Goal: Task Accomplishment & Management: Manage account settings

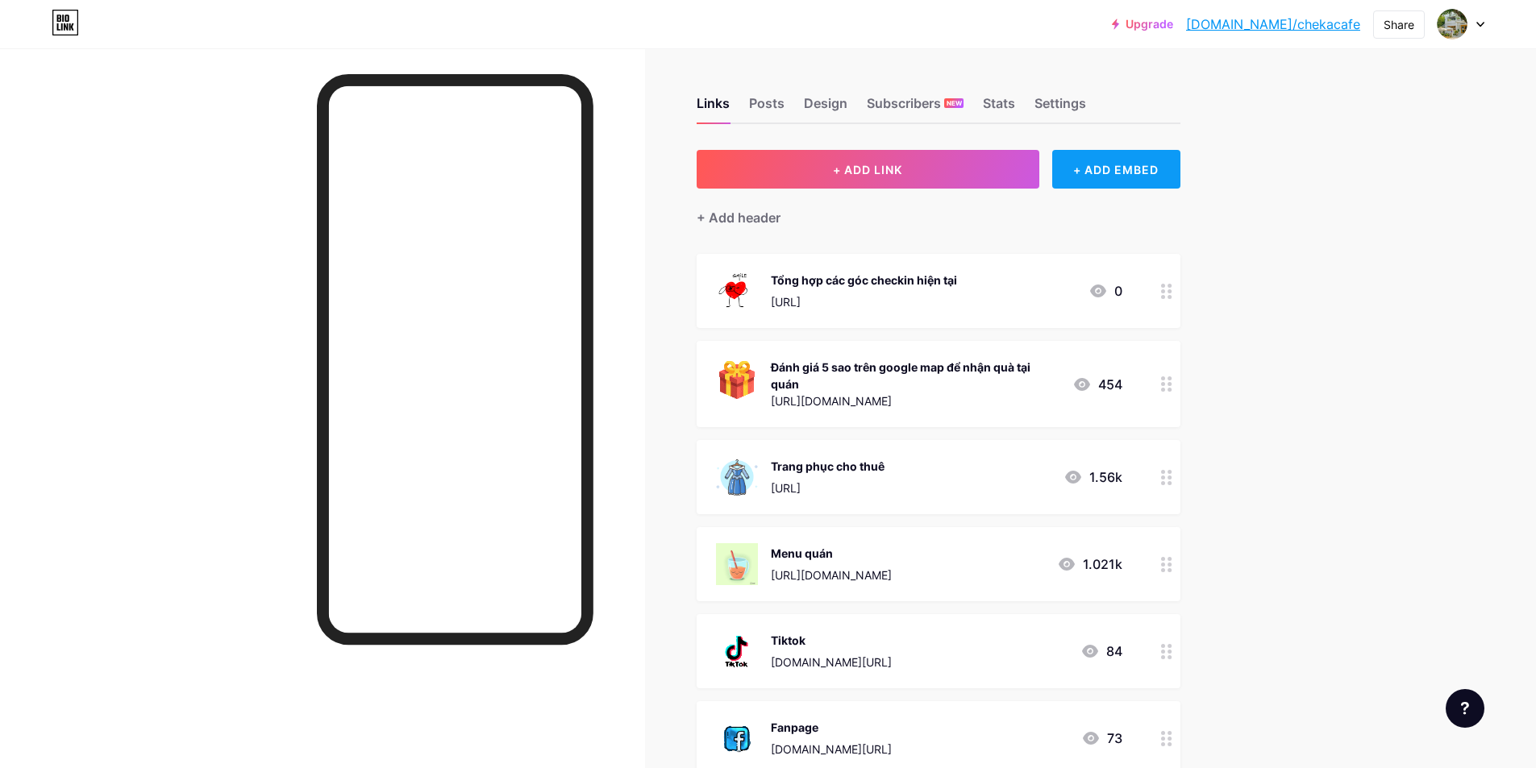
click at [1118, 171] on div "+ ADD EMBED" at bounding box center [1116, 169] width 128 height 39
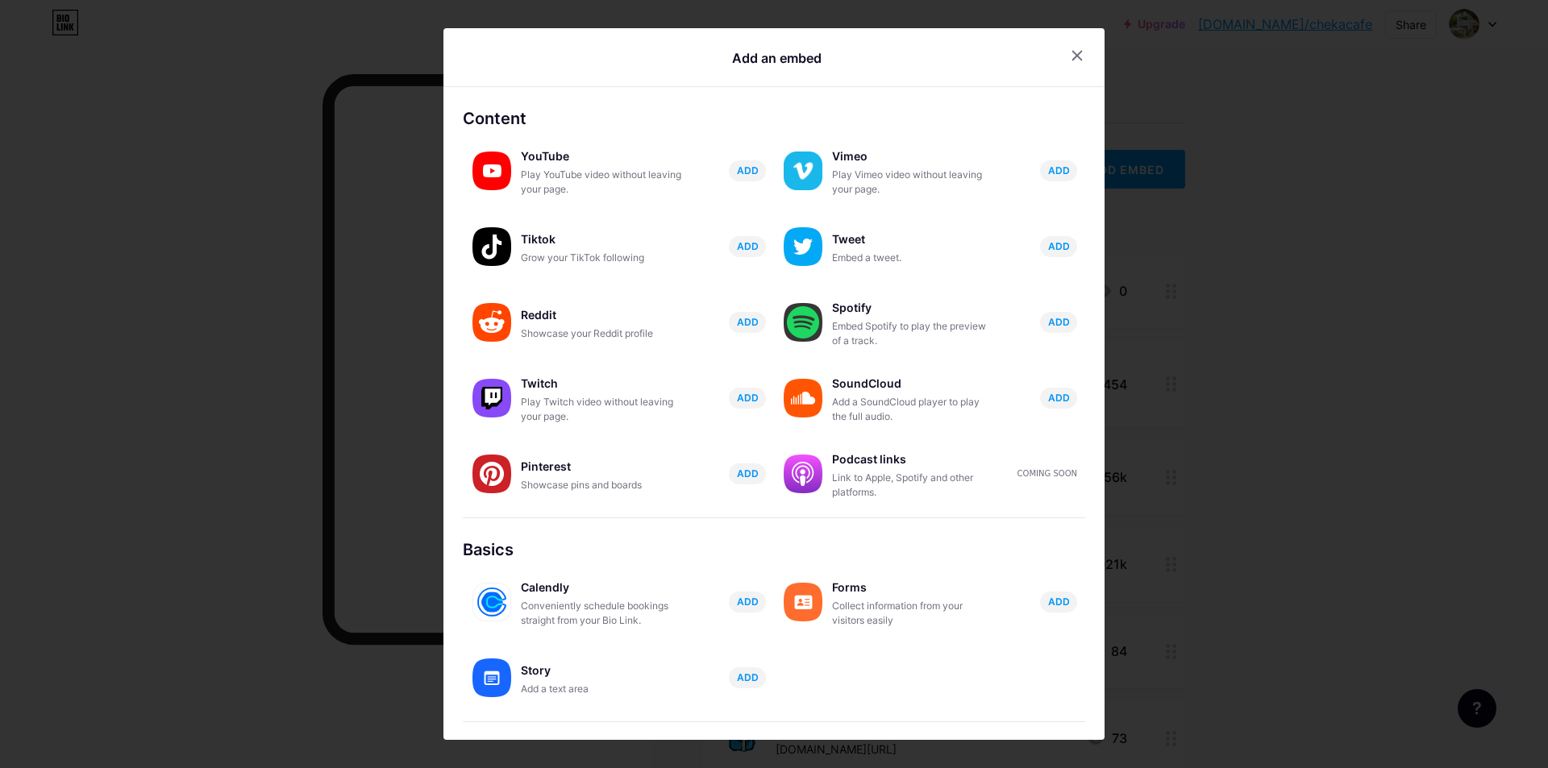
click at [1228, 251] on div at bounding box center [774, 384] width 1548 height 768
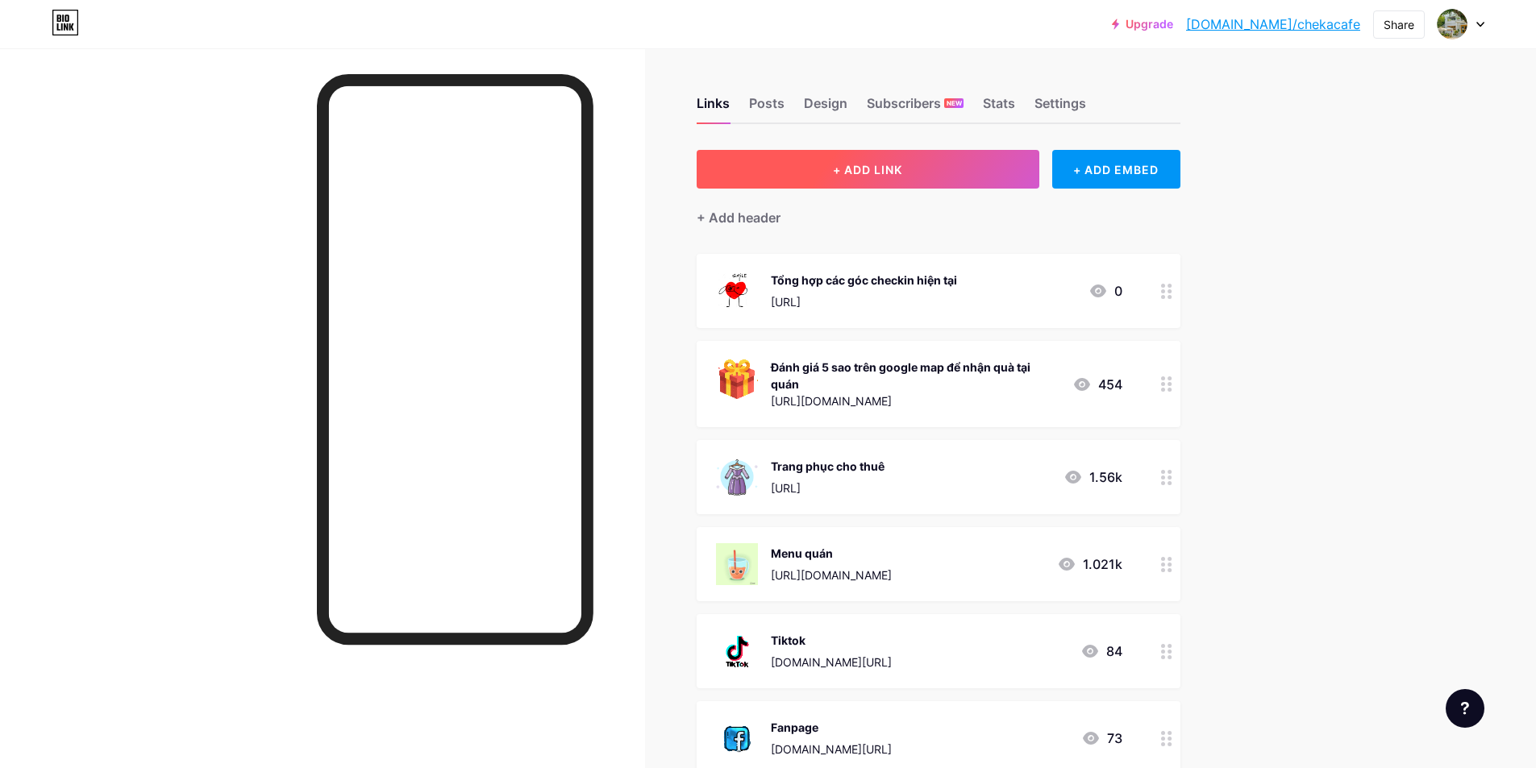
click at [945, 181] on button "+ ADD LINK" at bounding box center [867, 169] width 343 height 39
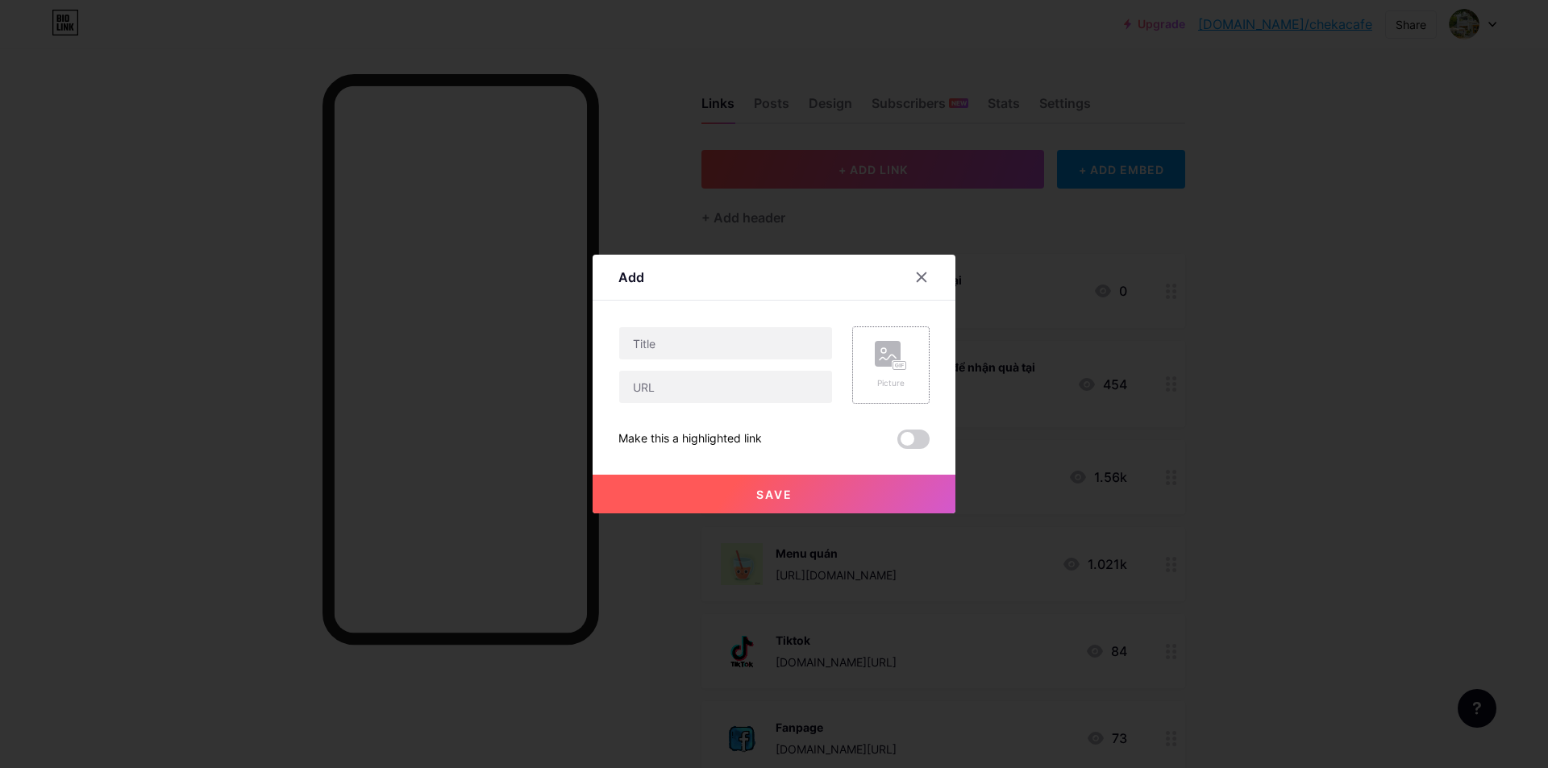
click at [893, 364] on rect at bounding box center [899, 366] width 13 height 8
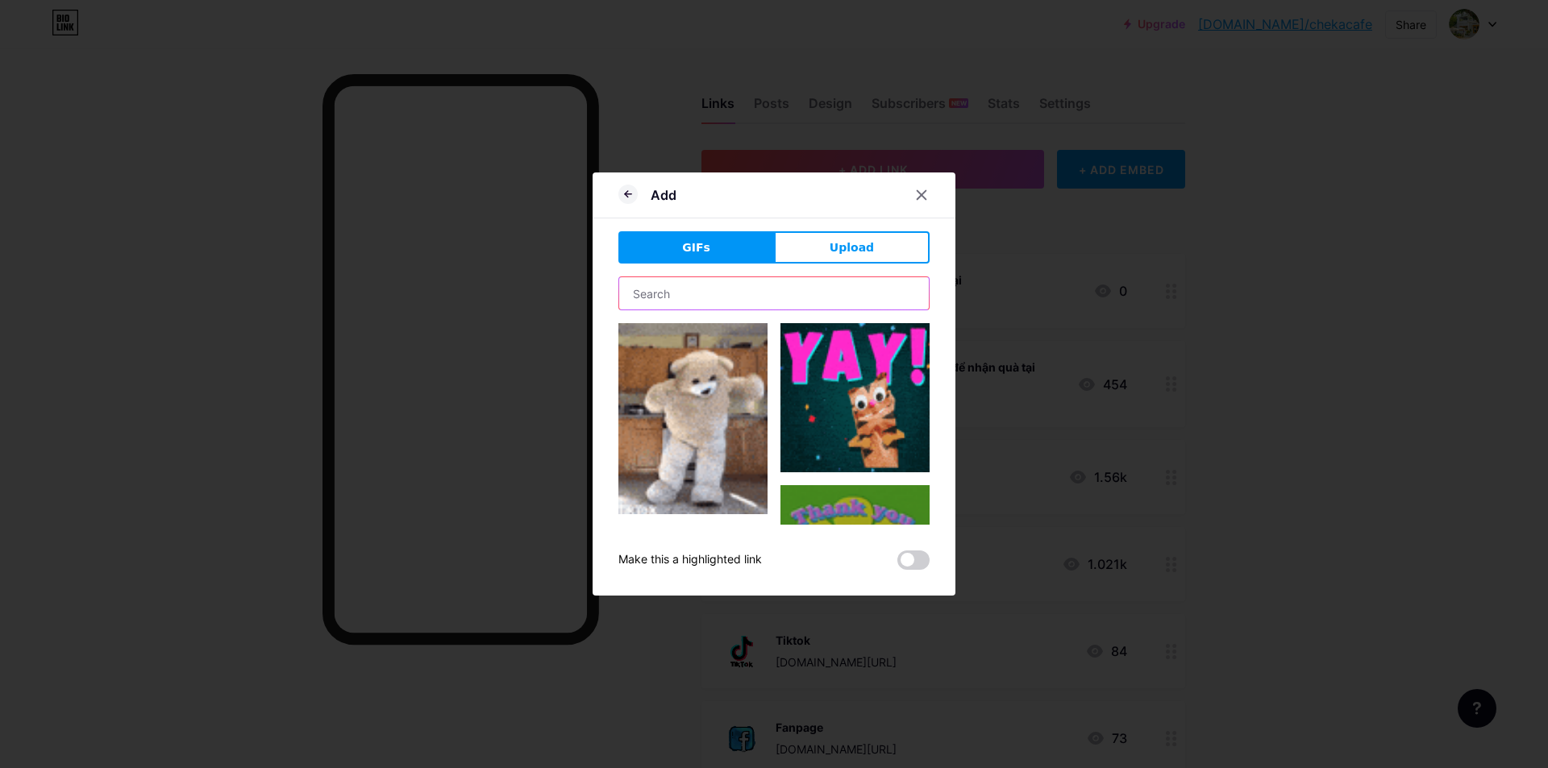
click at [759, 307] on input "text" at bounding box center [774, 293] width 310 height 32
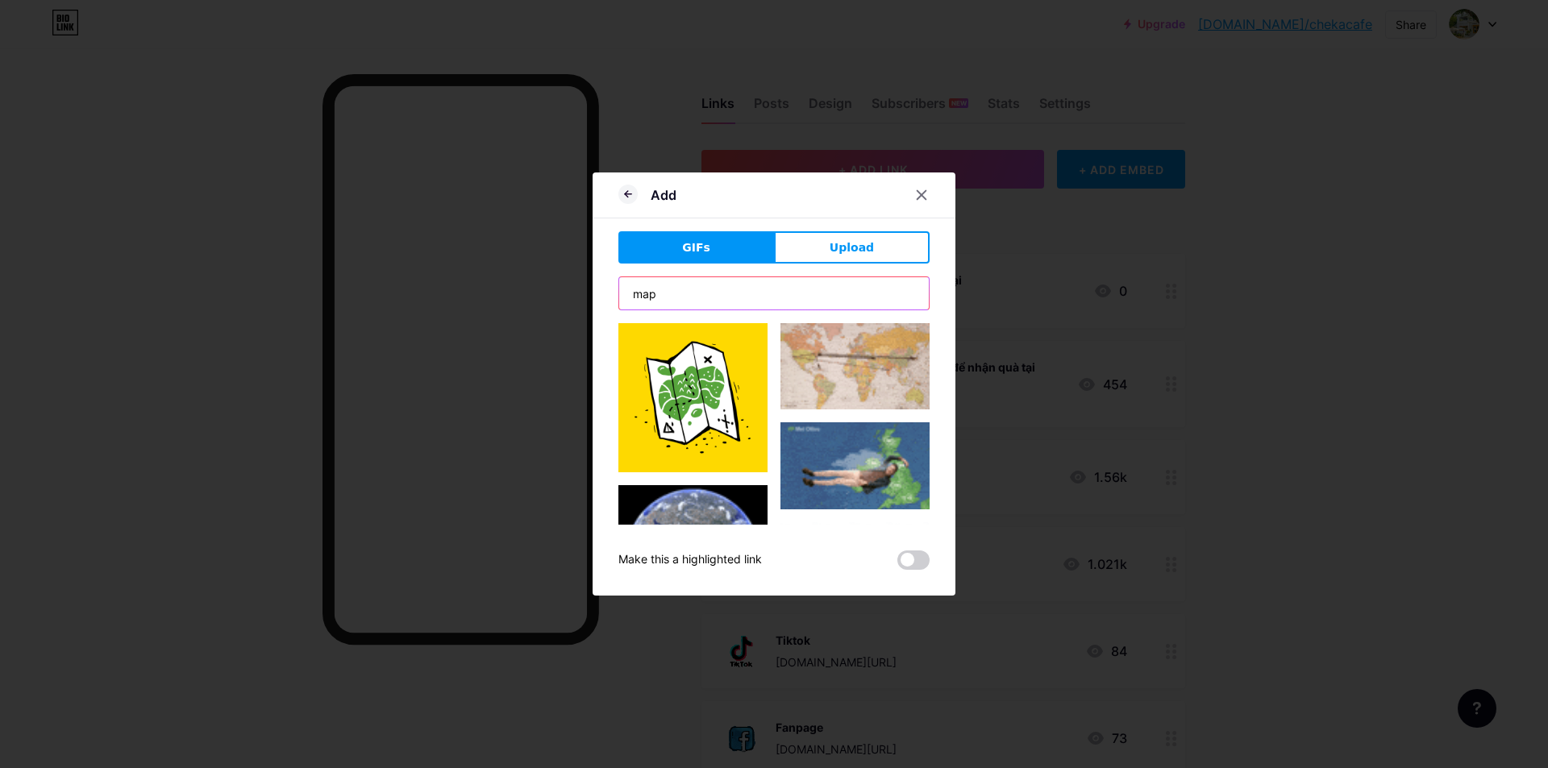
drag, startPoint x: 698, startPoint y: 288, endPoint x: 567, endPoint y: 281, distance: 131.5
click at [567, 287] on div "Add GIFs Upload Content YouTube Play YouTube video without leaving your page. A…" at bounding box center [774, 384] width 1548 height 768
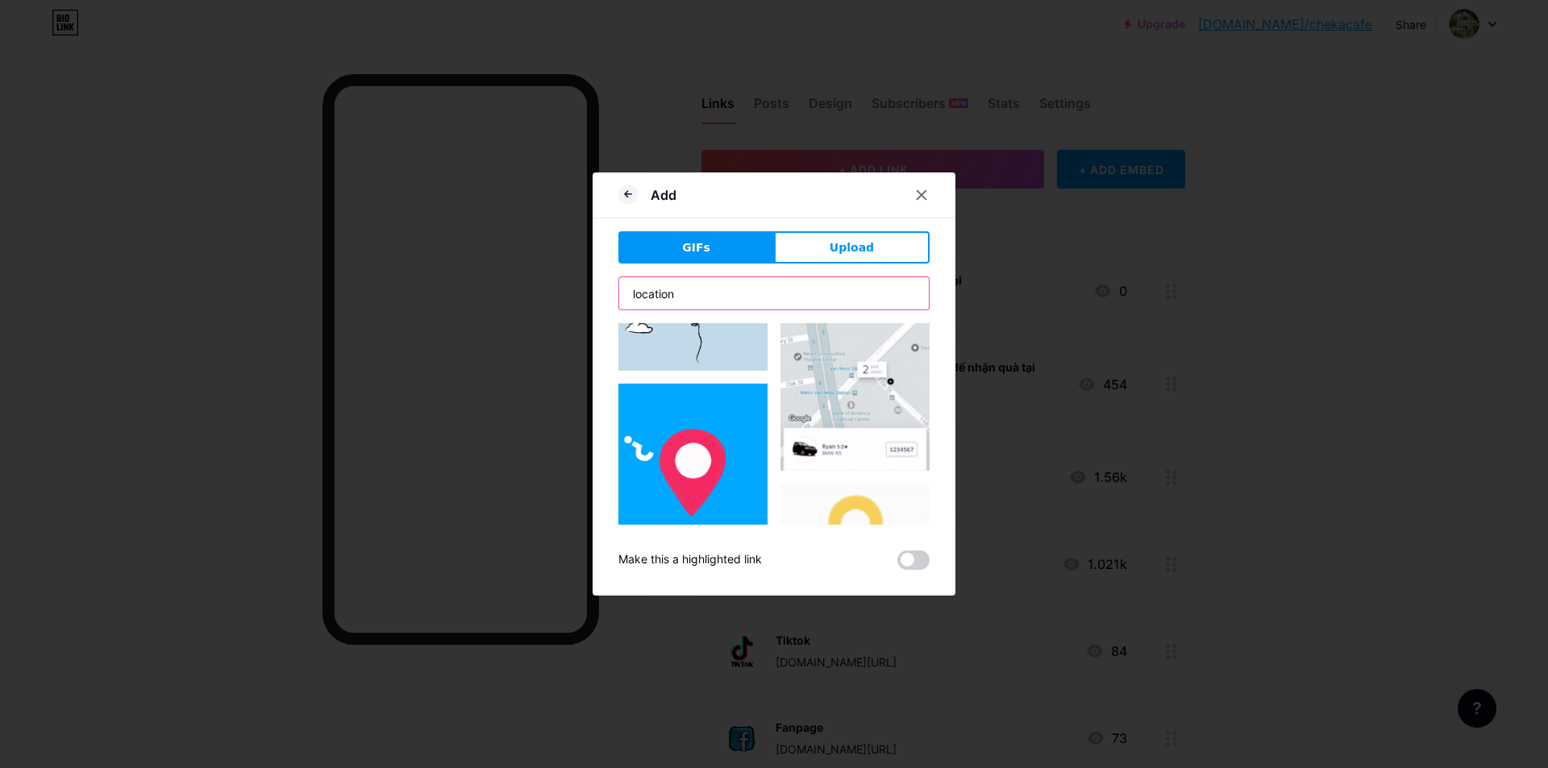
scroll to position [314, 0]
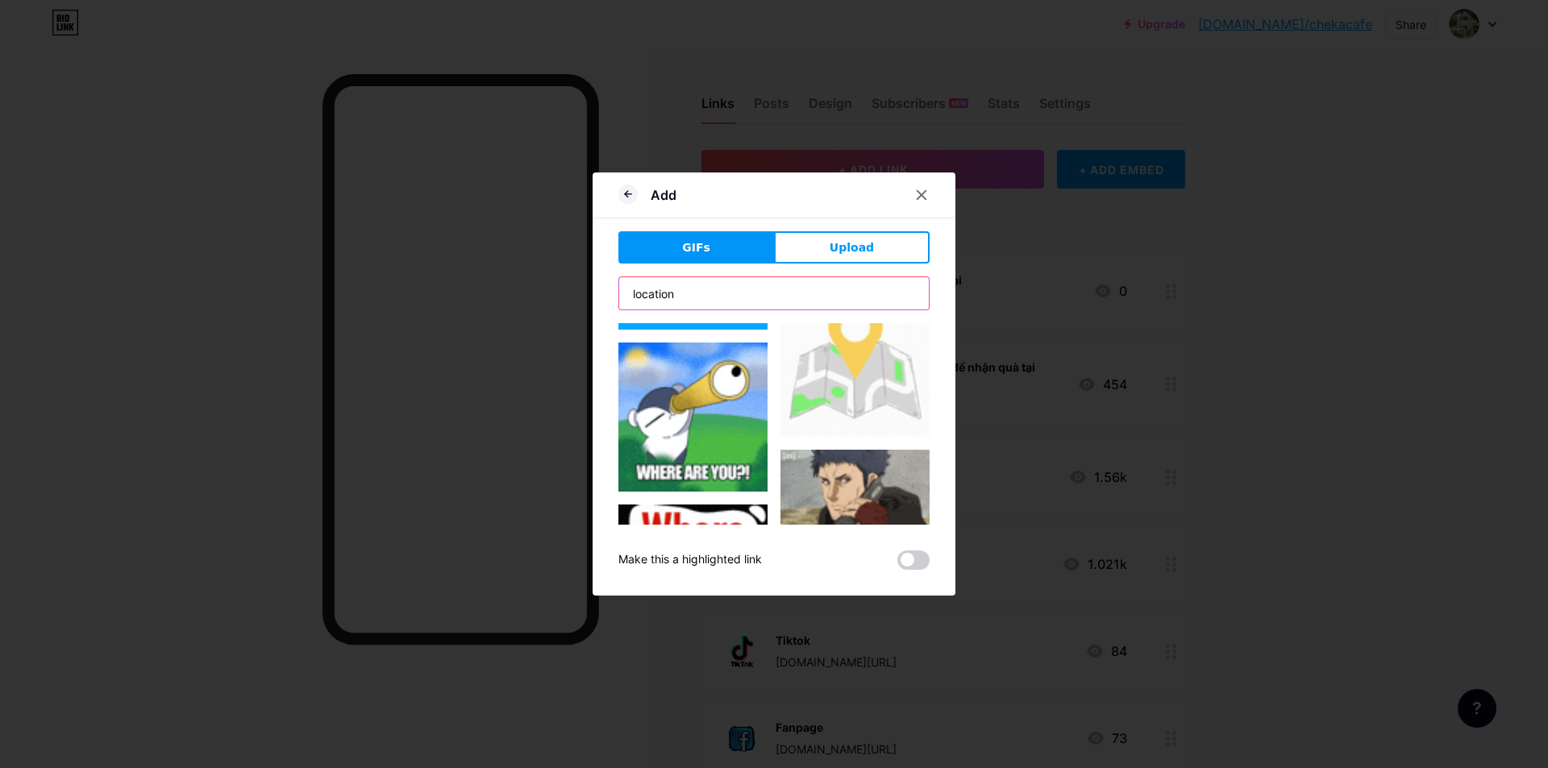
type input "location"
click at [864, 375] on img at bounding box center [854, 362] width 149 height 149
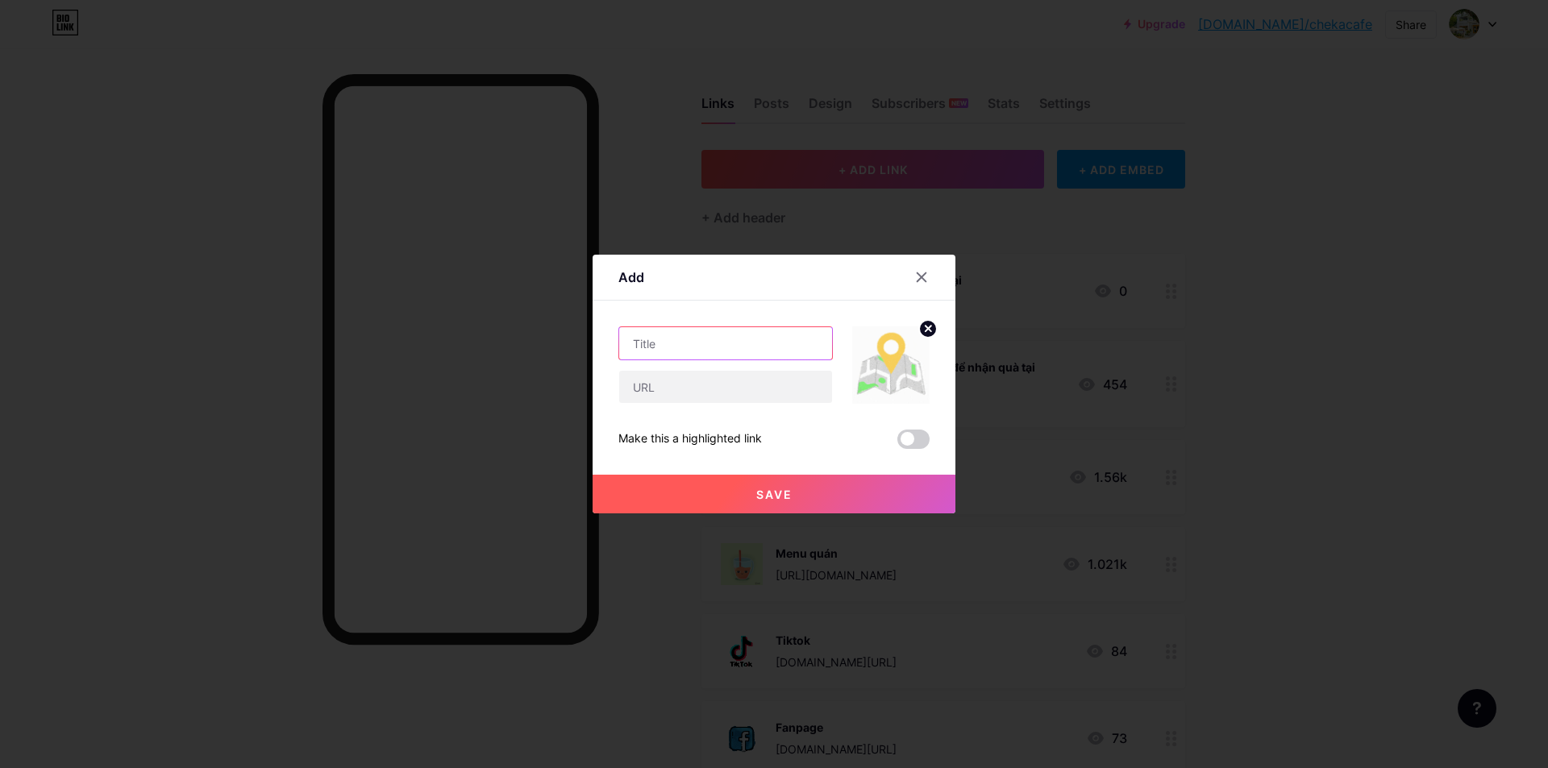
click at [665, 354] on input "text" at bounding box center [725, 343] width 213 height 32
type input "D"
type input "Đ"
type input "D"
type input "Đ"
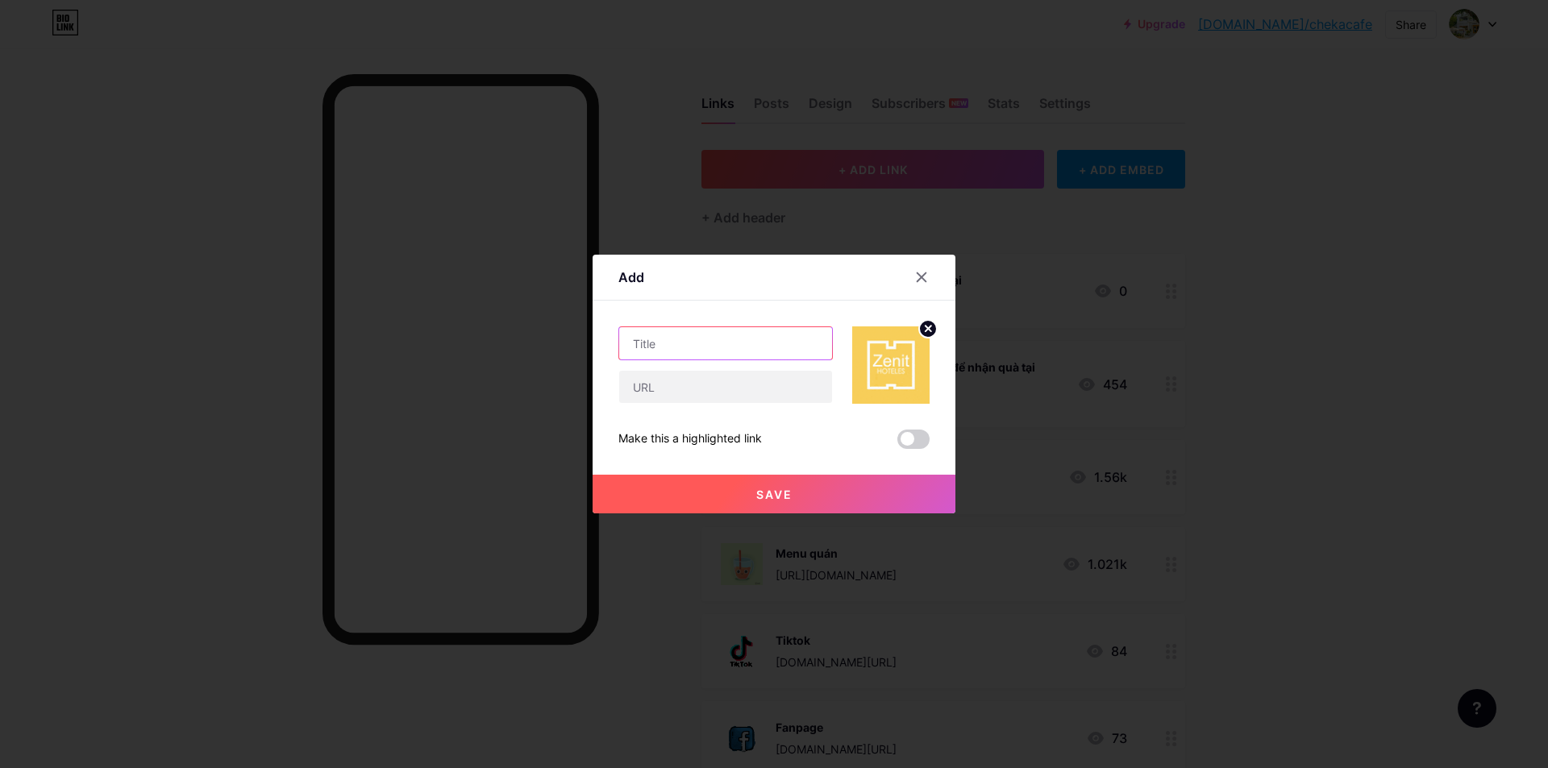
type input "D"
type input "Đ"
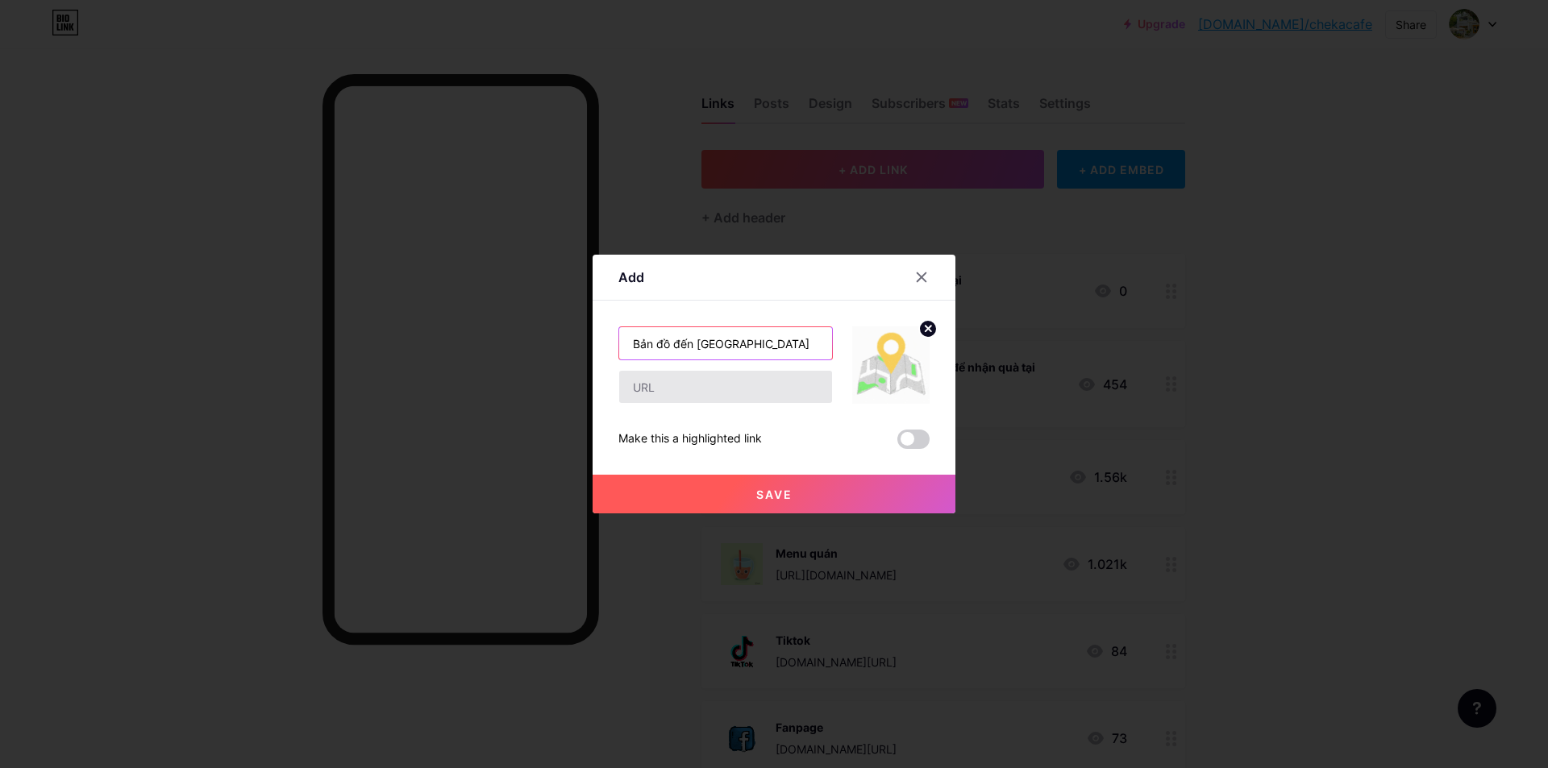
type input "Bản đồ đến [GEOGRAPHIC_DATA]"
click at [661, 385] on input "text" at bounding box center [725, 387] width 213 height 32
paste input "[URL][DOMAIN_NAME]"
type input "[URL][DOMAIN_NAME]"
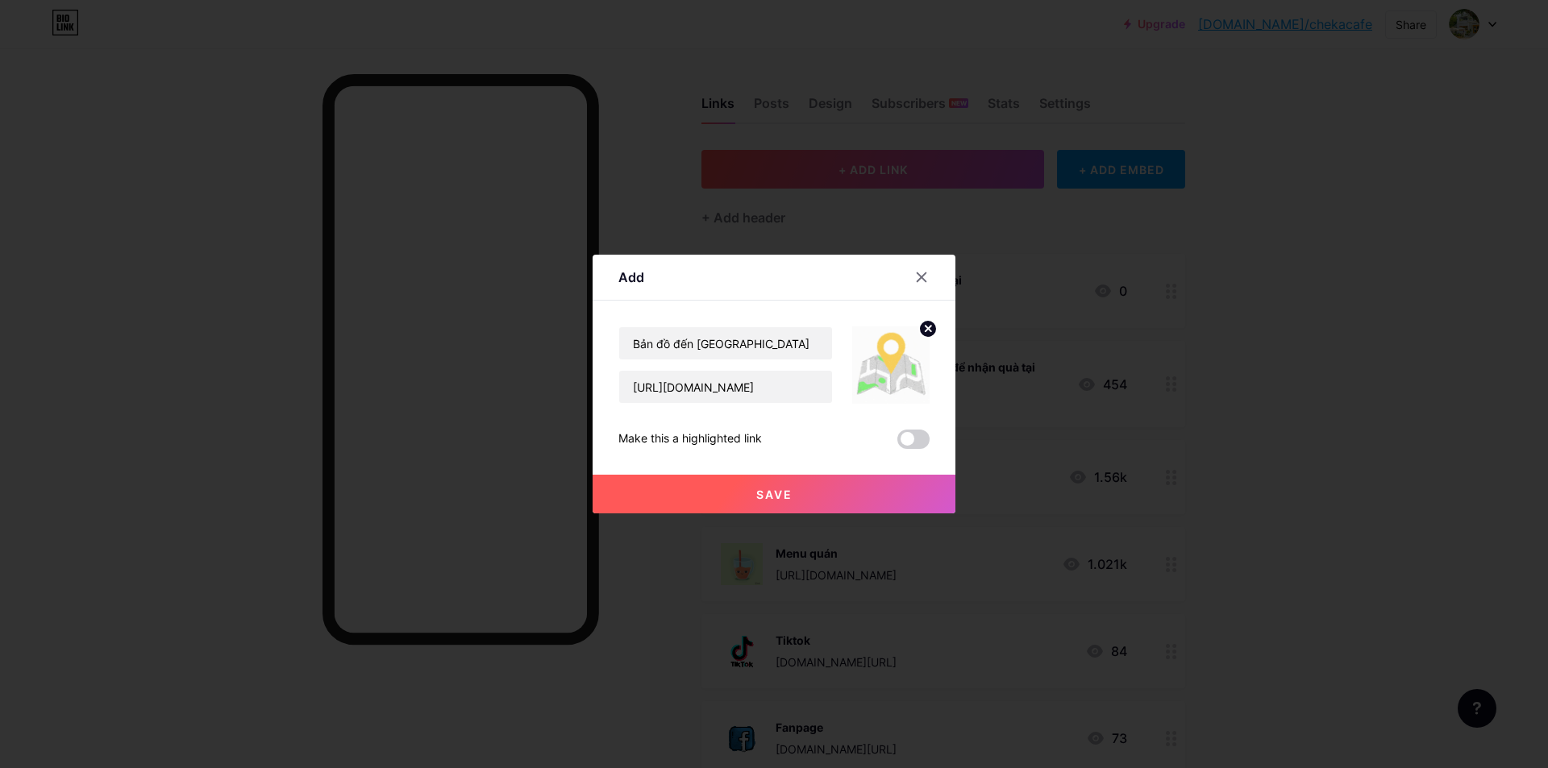
click at [925, 327] on icon at bounding box center [928, 329] width 6 height 6
click at [886, 358] on rect at bounding box center [888, 354] width 26 height 26
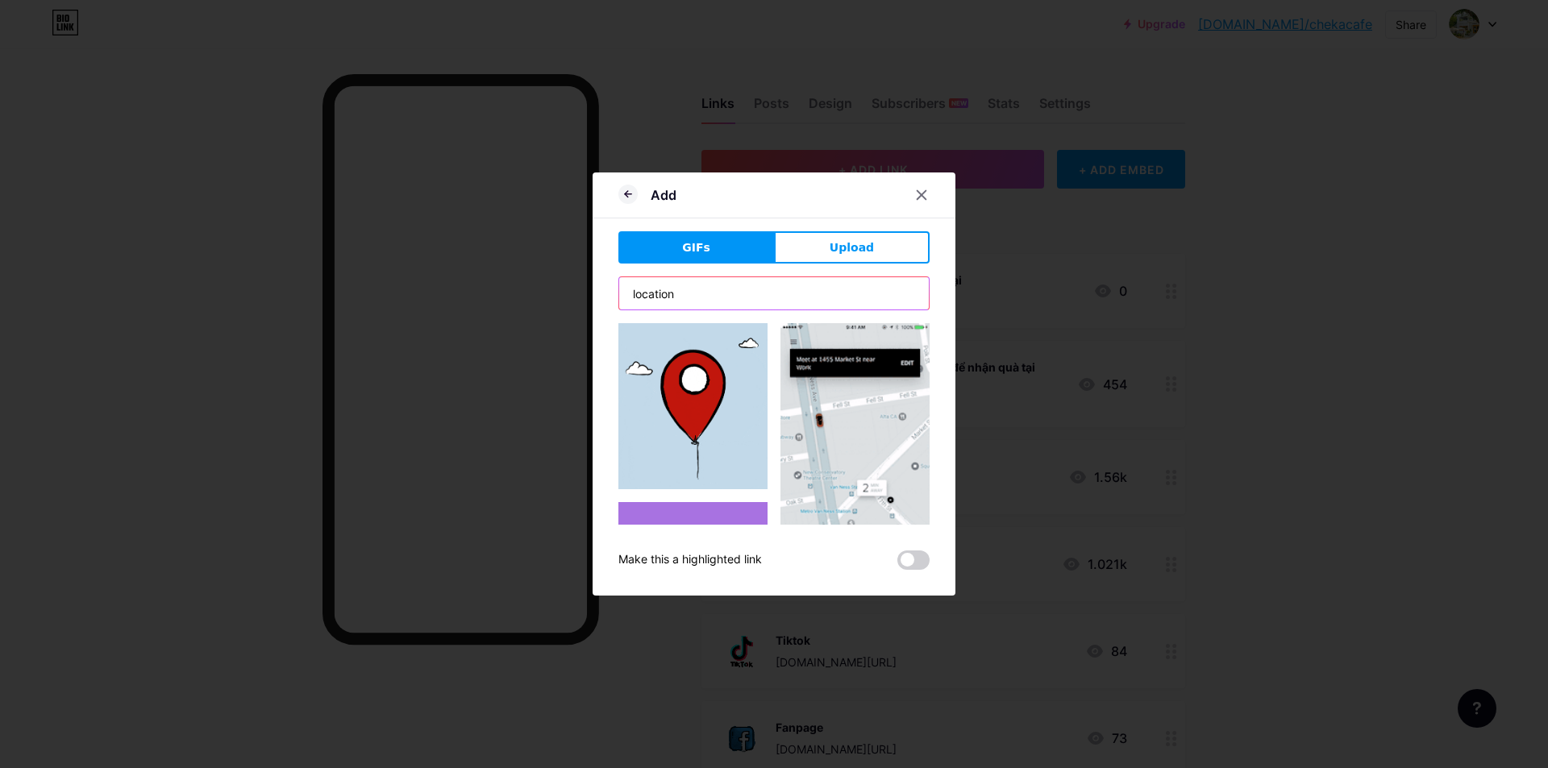
click at [821, 296] on input "location" at bounding box center [774, 293] width 310 height 32
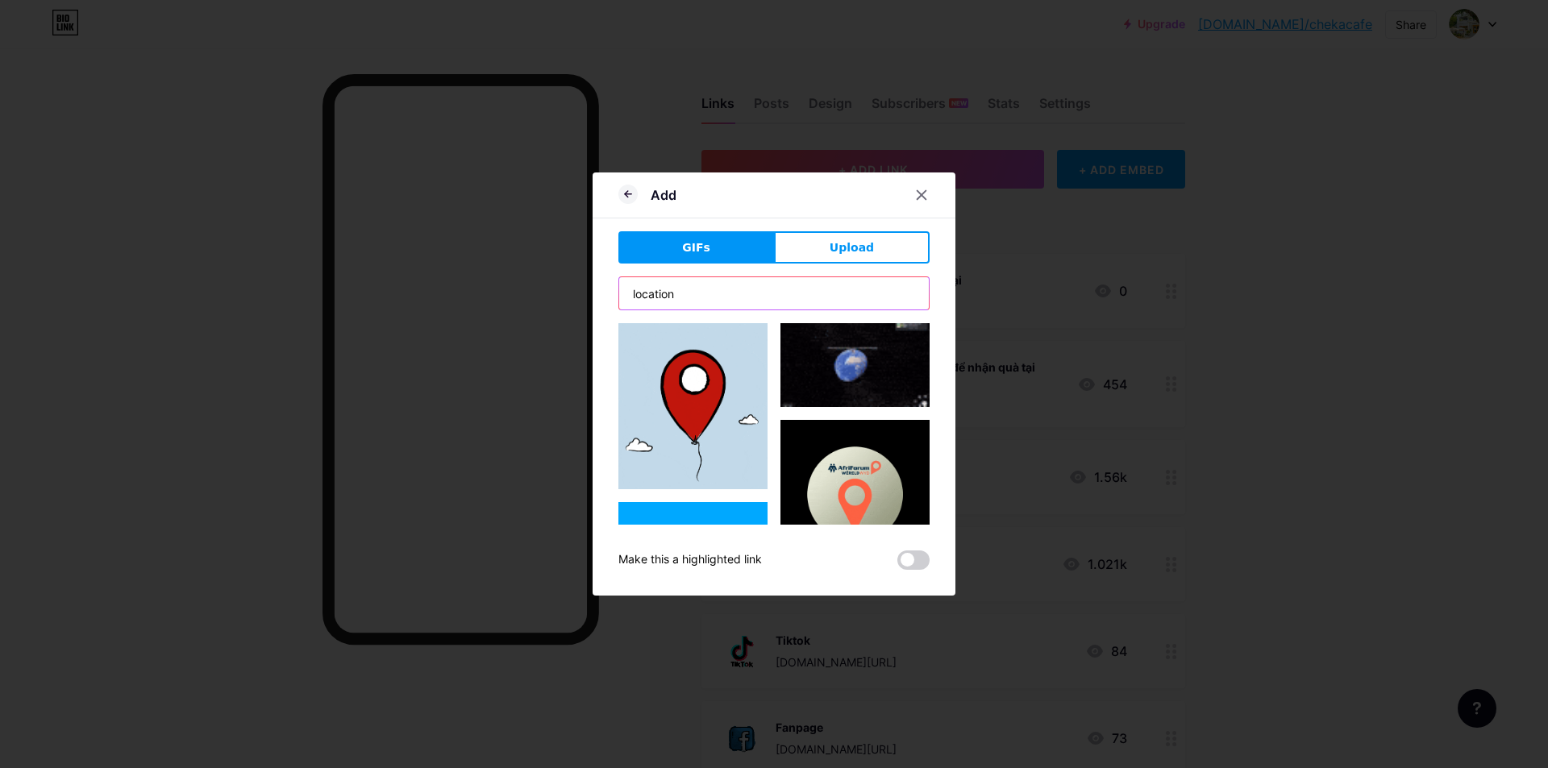
drag, startPoint x: 696, startPoint y: 291, endPoint x: 582, endPoint y: 288, distance: 113.7
click at [584, 288] on div "Add GIFs Upload Content YouTube Play YouTube video without leaving your page. A…" at bounding box center [774, 384] width 1548 height 768
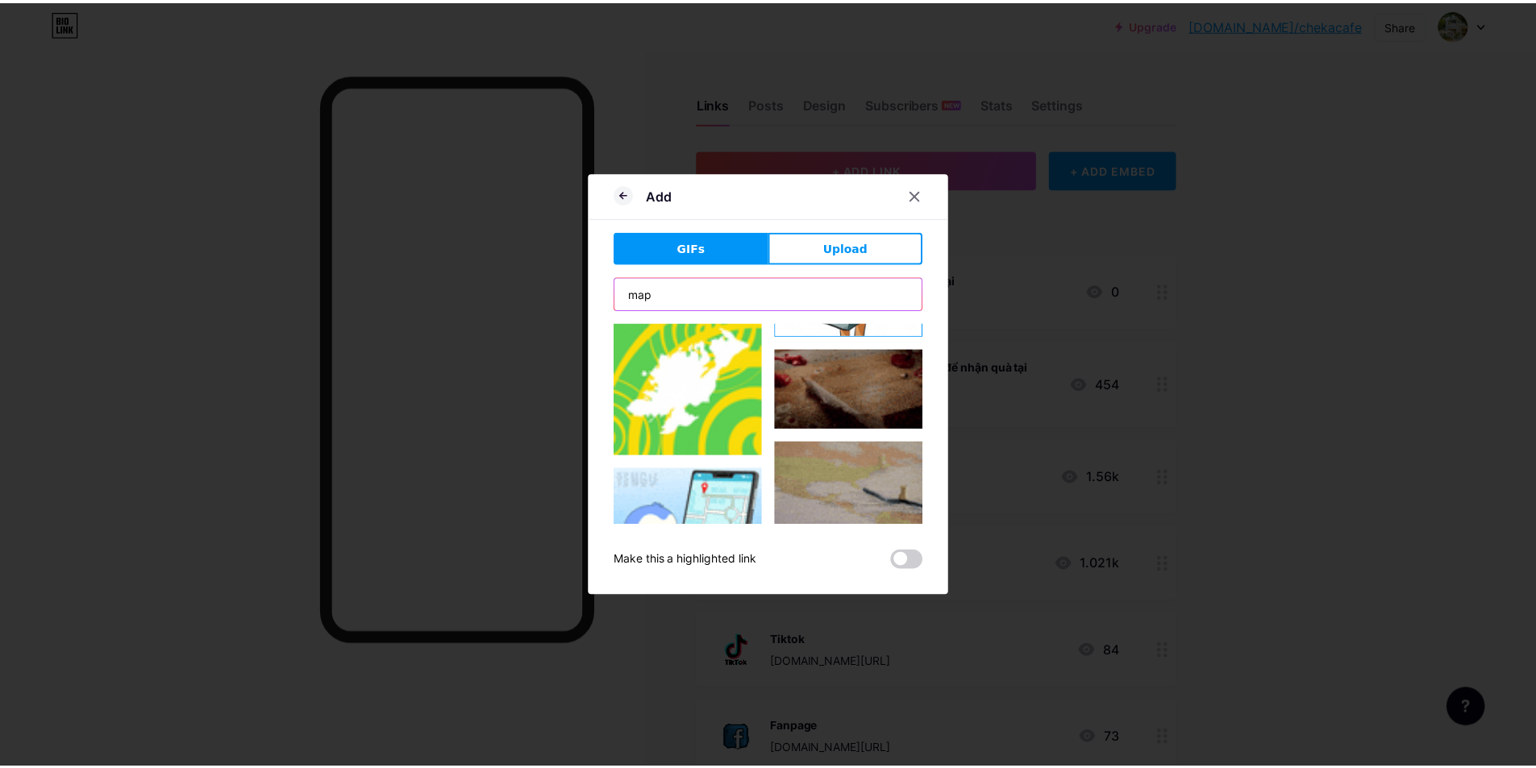
scroll to position [367, 0]
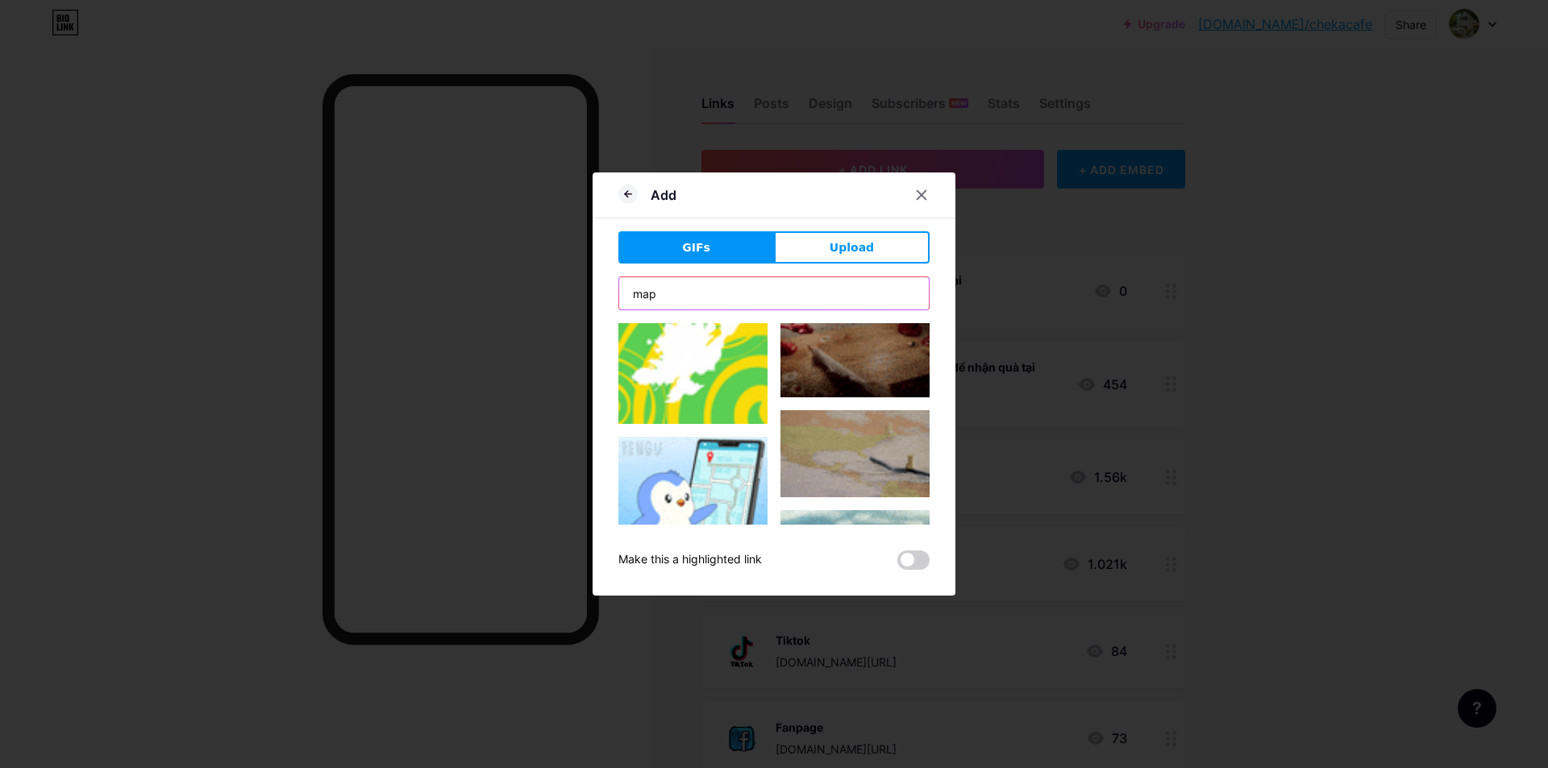
type input "map"
click at [699, 455] on img at bounding box center [692, 511] width 149 height 149
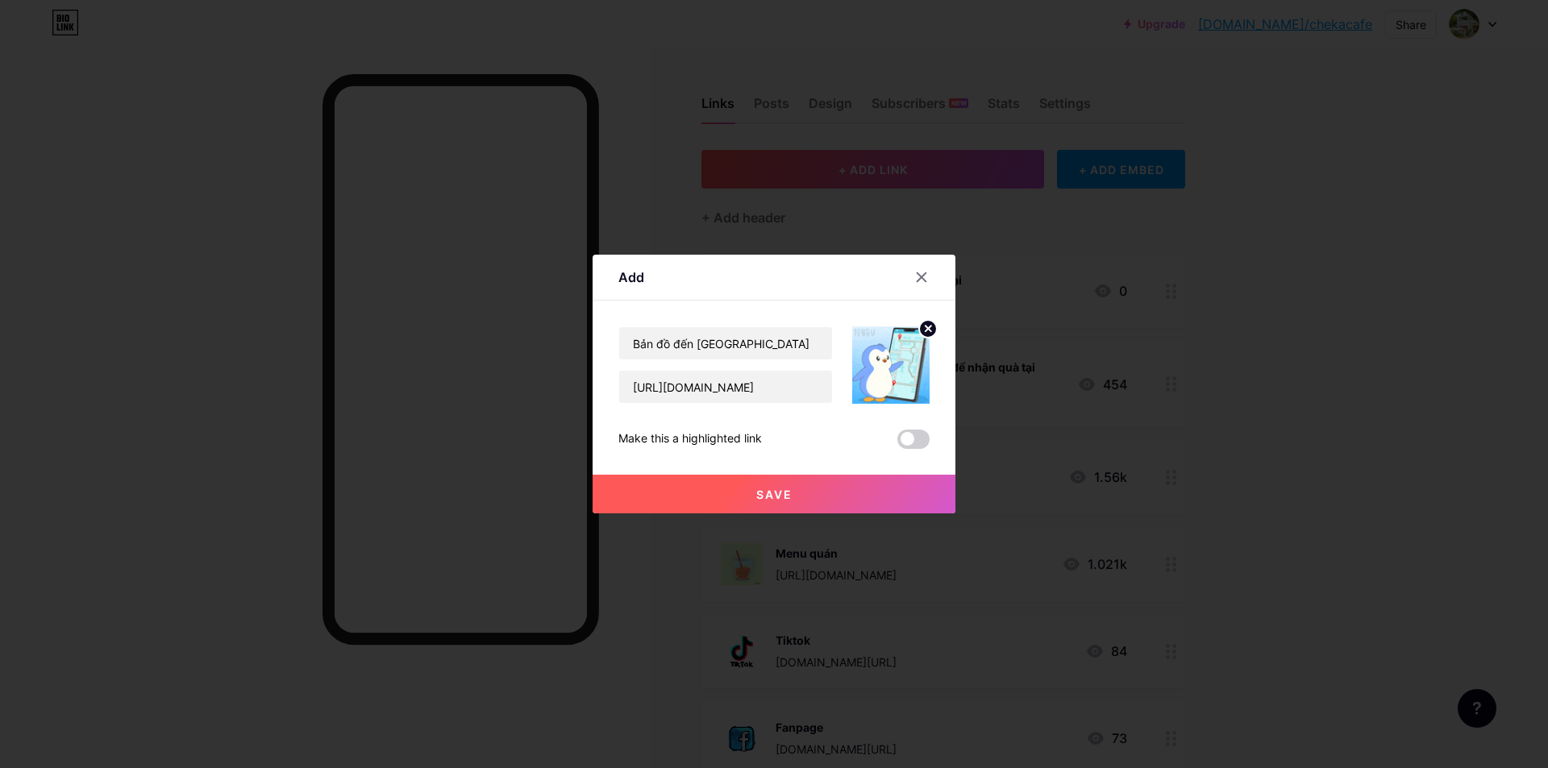
click at [817, 490] on button "Save" at bounding box center [773, 494] width 363 height 39
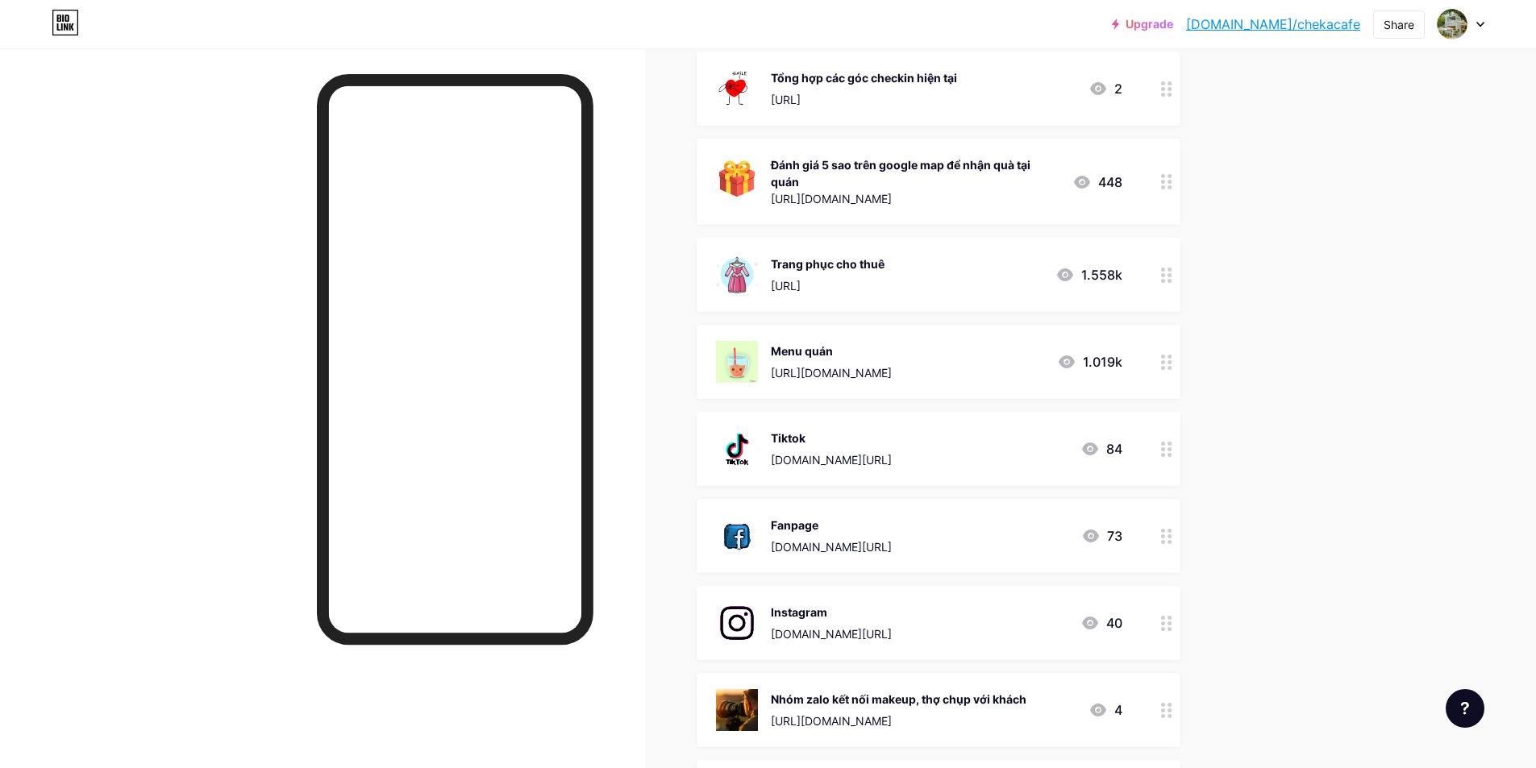
scroll to position [268, 0]
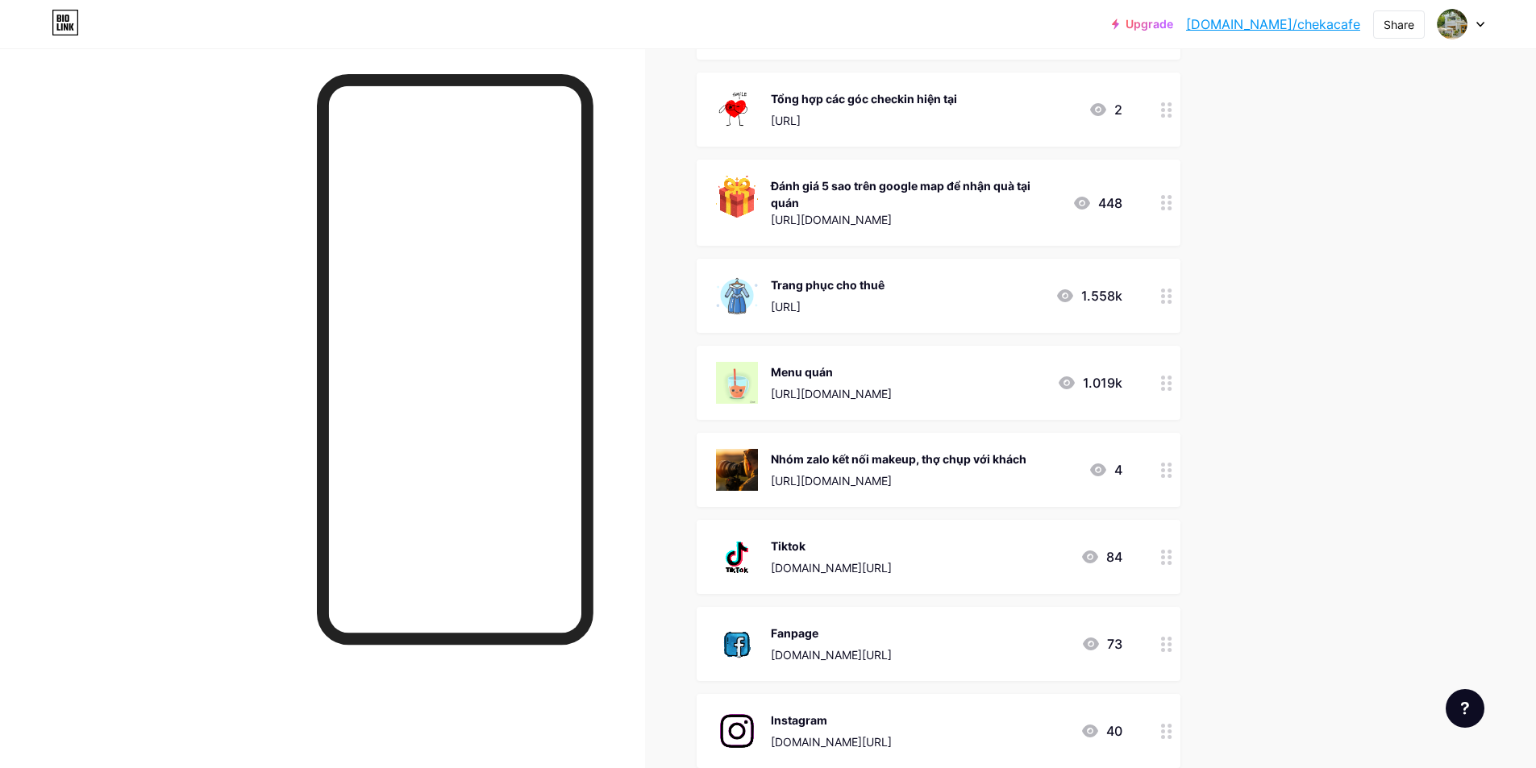
click at [1349, 449] on div "Upgrade [DOMAIN_NAME]/chekac... [DOMAIN_NAME]/chekacafe Share Switch accounts C…" at bounding box center [768, 460] width 1536 height 1457
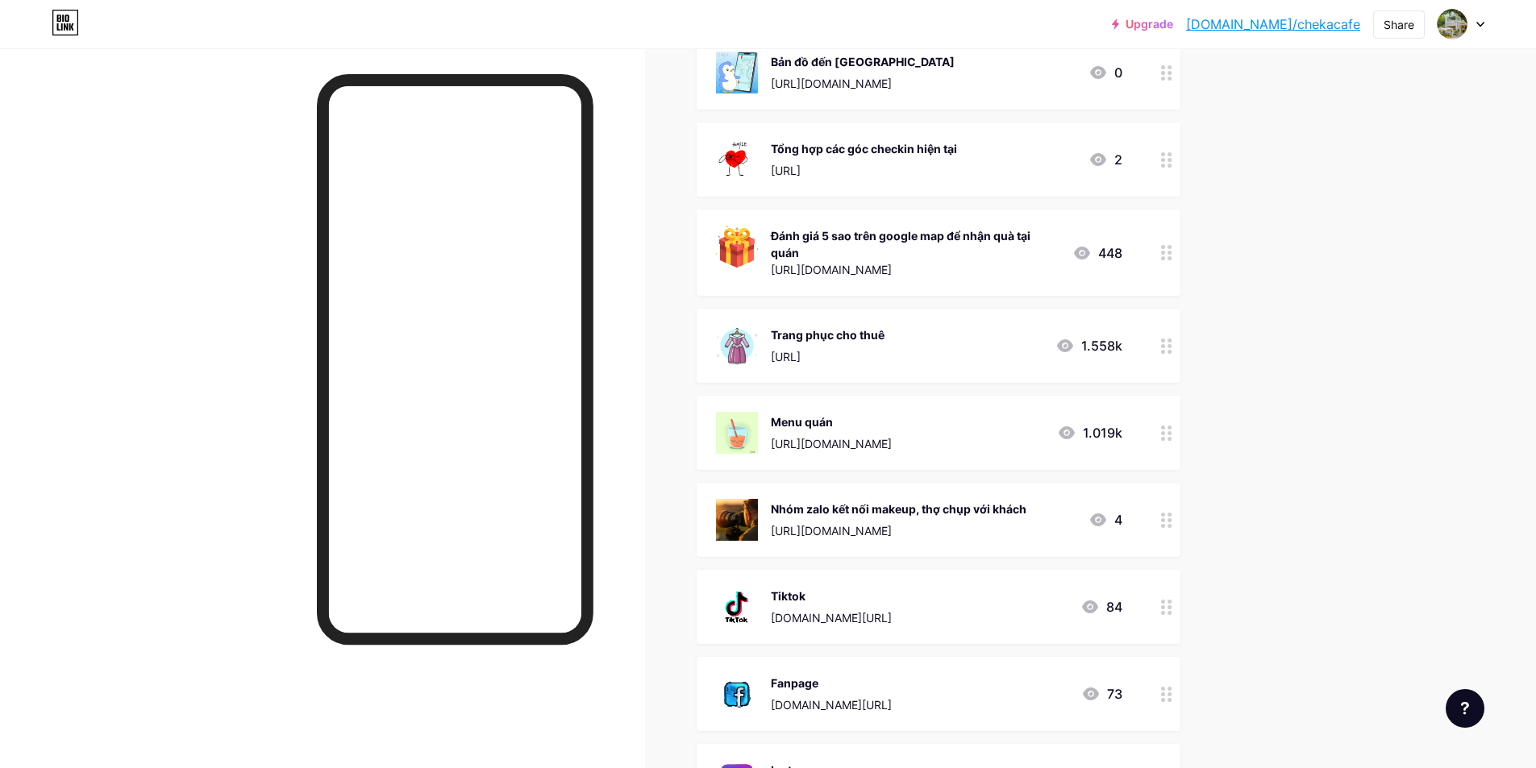
scroll to position [161, 0]
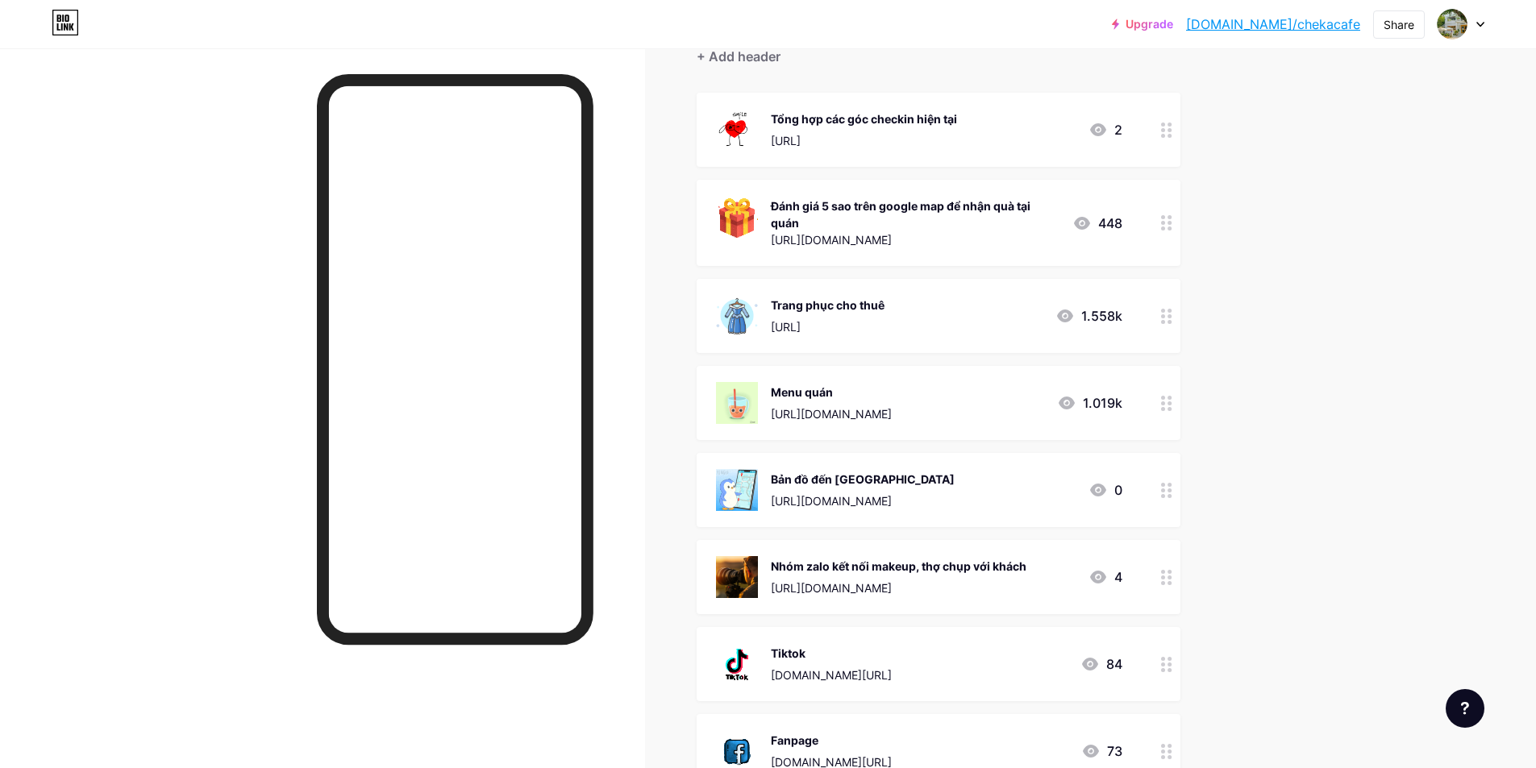
click at [1336, 425] on div "Upgrade [DOMAIN_NAME]/chekac... [DOMAIN_NAME]/chekacafe Share Switch accounts C…" at bounding box center [768, 567] width 1536 height 1457
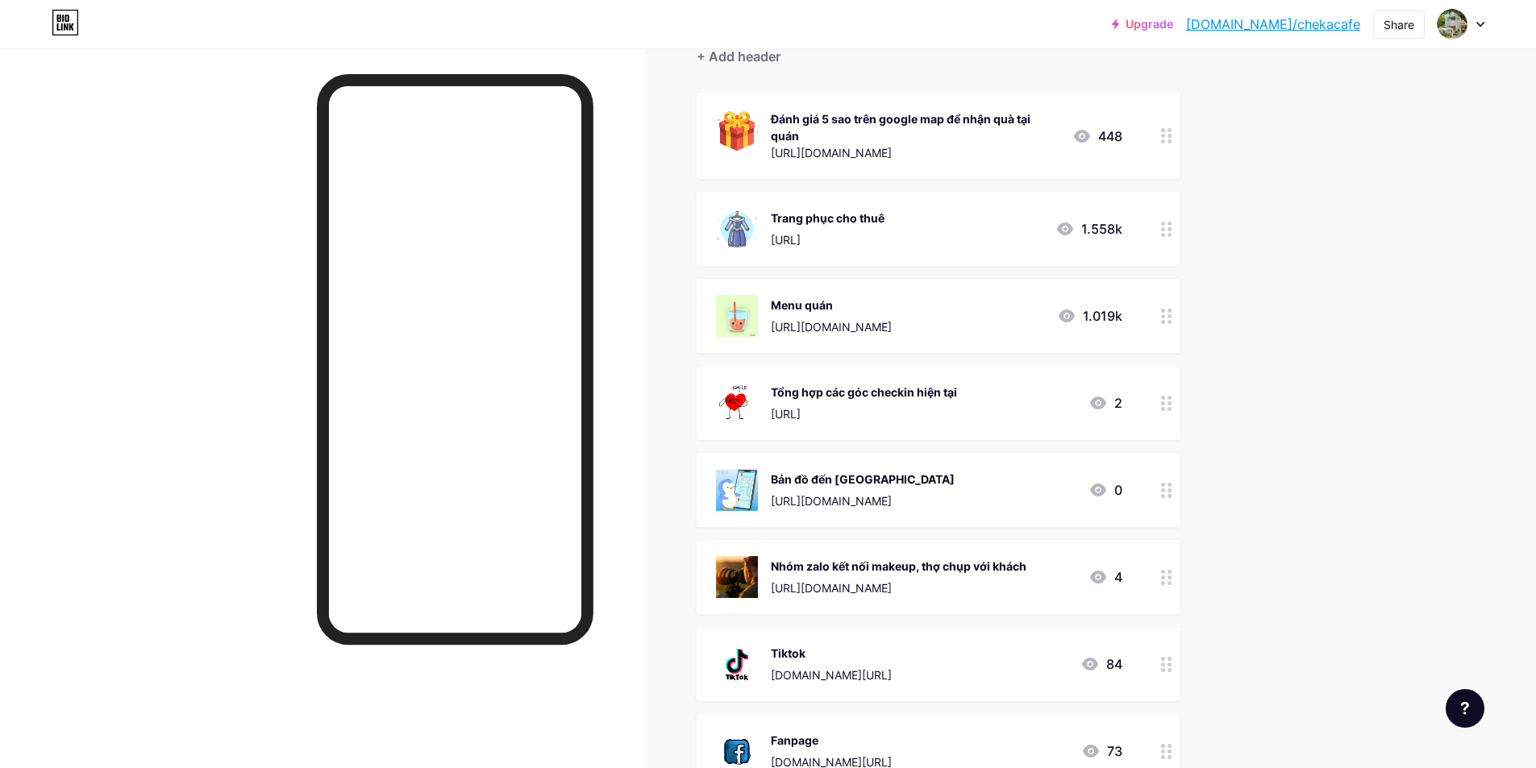
click at [1282, 376] on div "Upgrade [DOMAIN_NAME]/chekac... [DOMAIN_NAME]/chekacafe Share Switch accounts C…" at bounding box center [768, 567] width 1536 height 1457
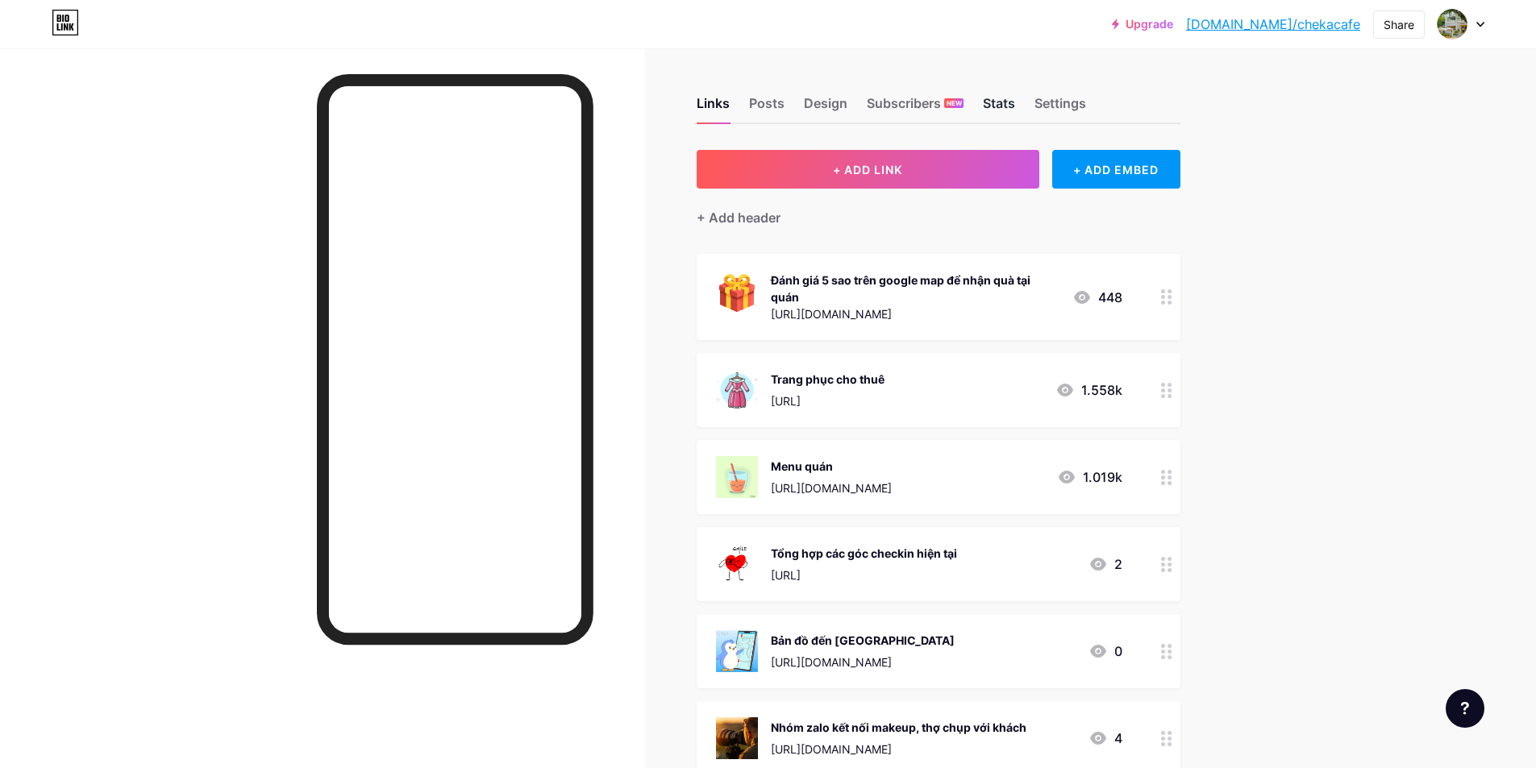
click at [1004, 110] on div "Stats" at bounding box center [999, 108] width 32 height 29
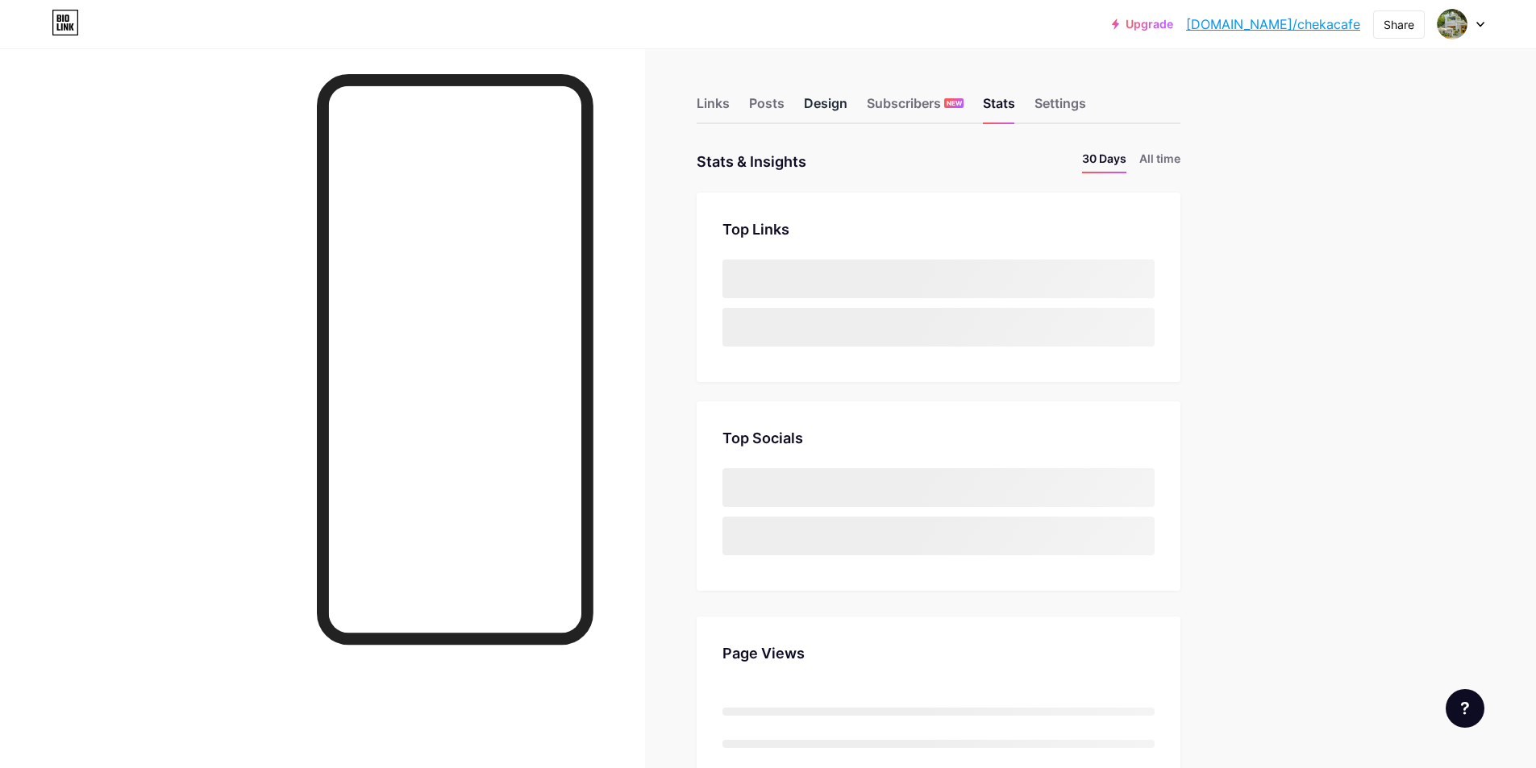
click at [817, 107] on div "Design" at bounding box center [826, 108] width 44 height 29
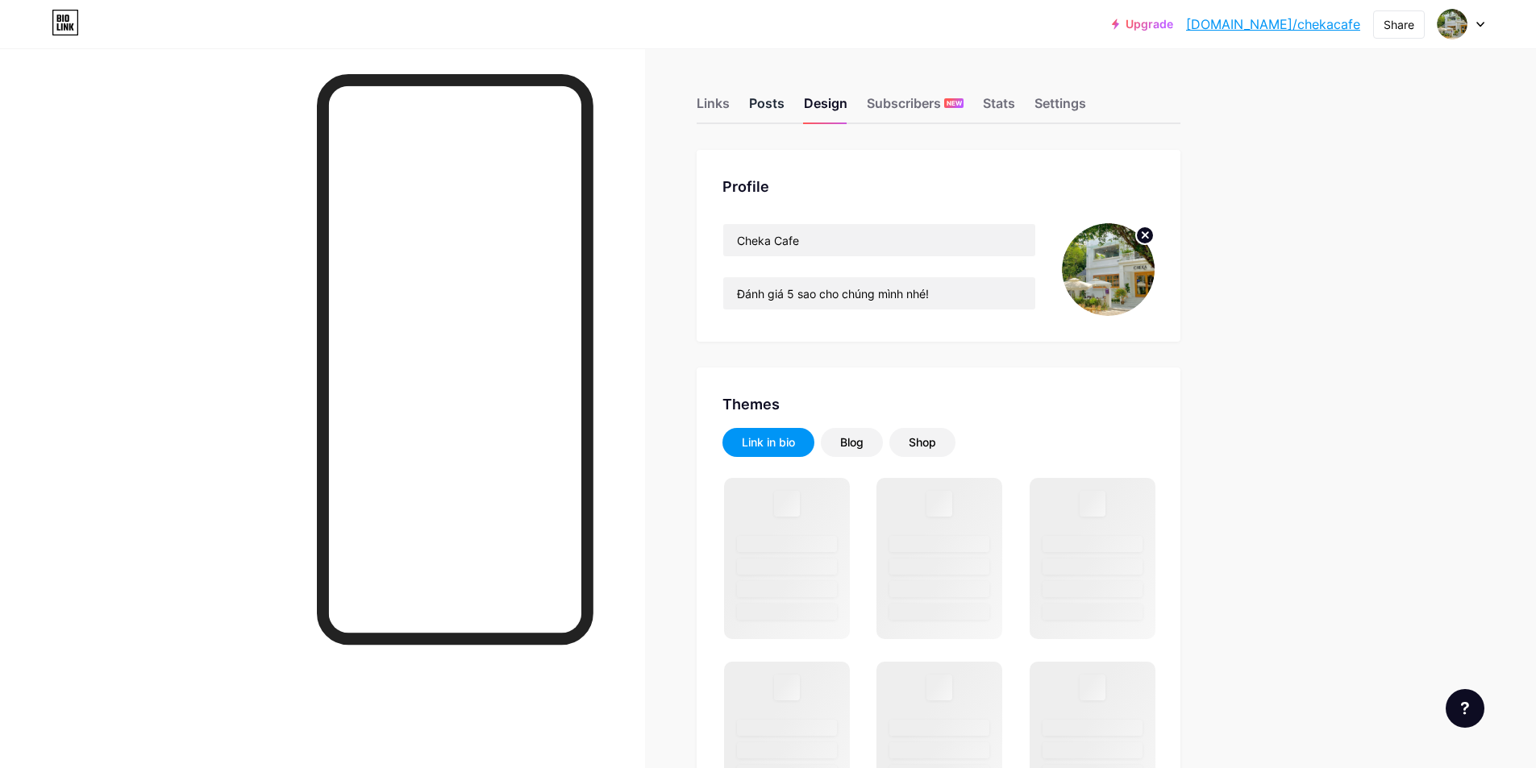
click at [775, 106] on div "Posts" at bounding box center [766, 108] width 35 height 29
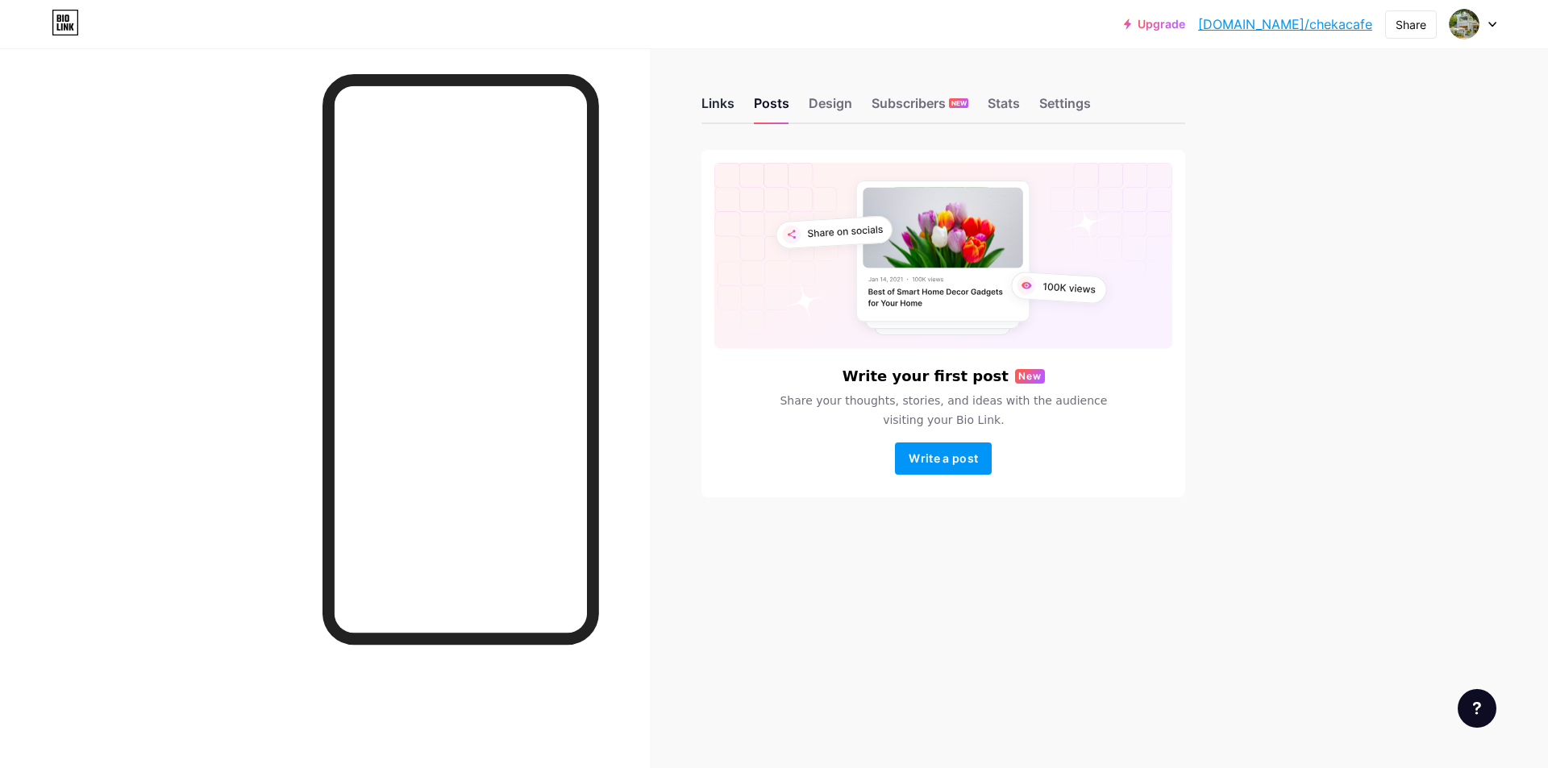
click at [704, 110] on div "Links" at bounding box center [717, 108] width 33 height 29
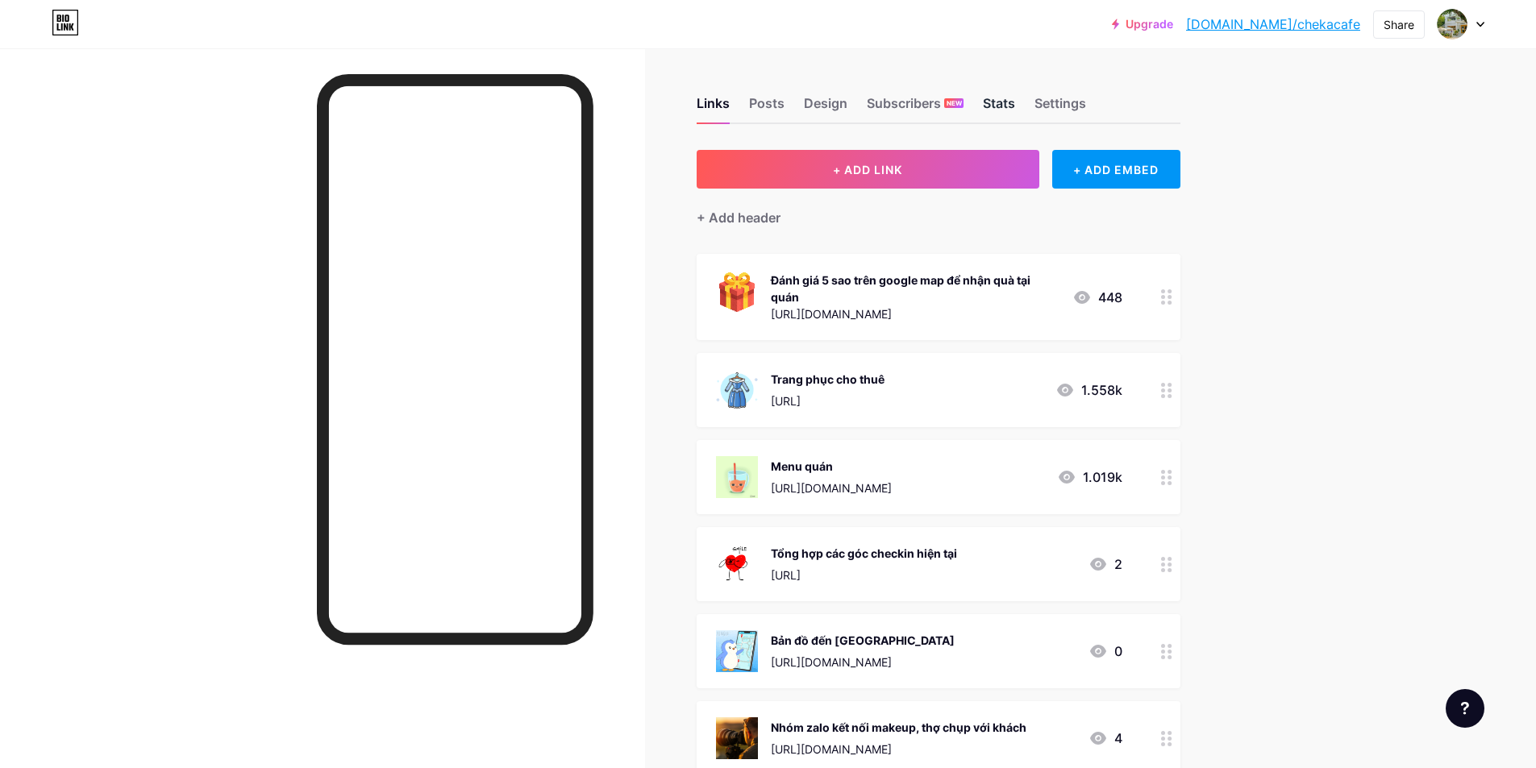
click at [1009, 106] on div "Stats" at bounding box center [999, 108] width 32 height 29
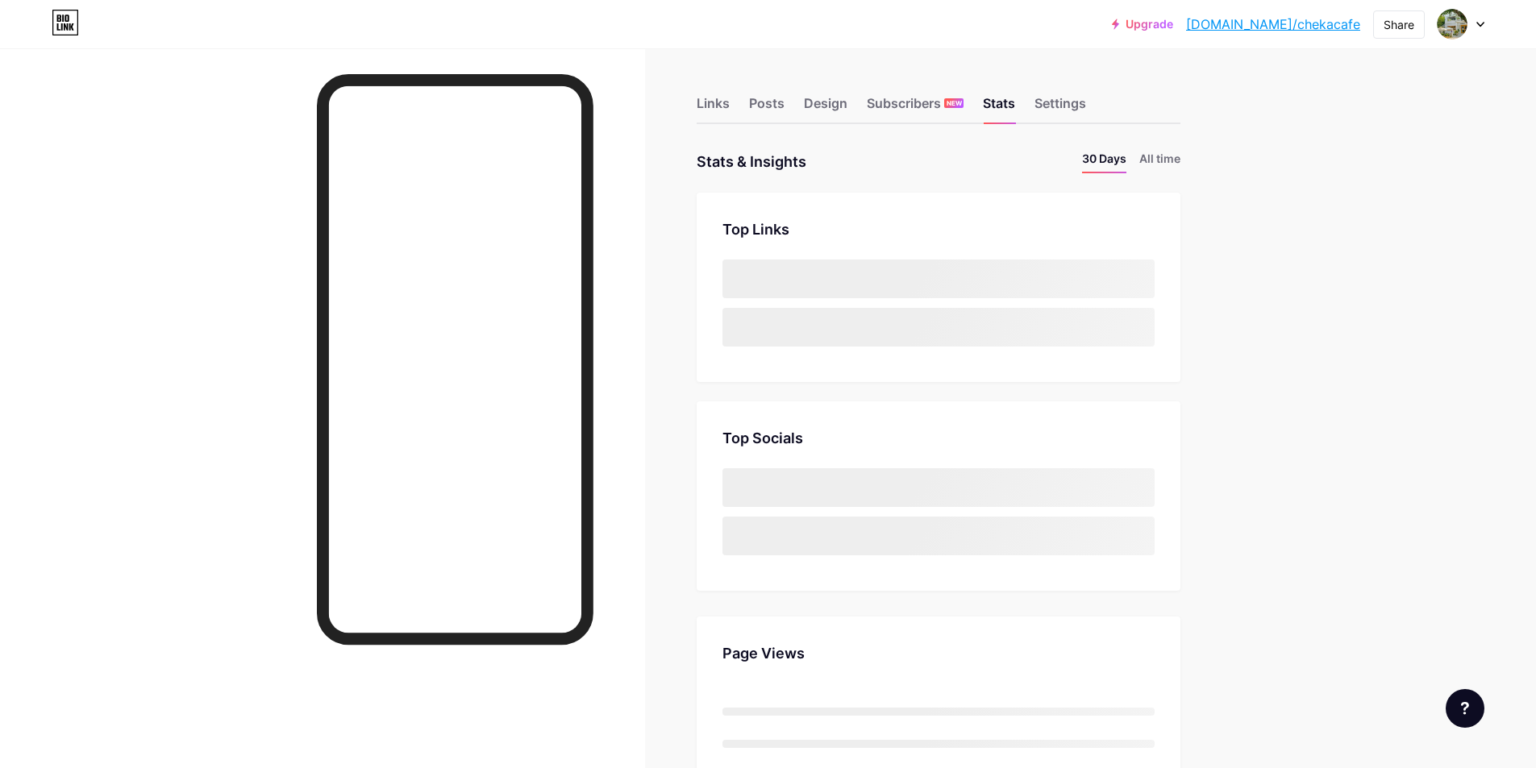
click at [1180, 164] on li "All time" at bounding box center [1159, 161] width 41 height 23
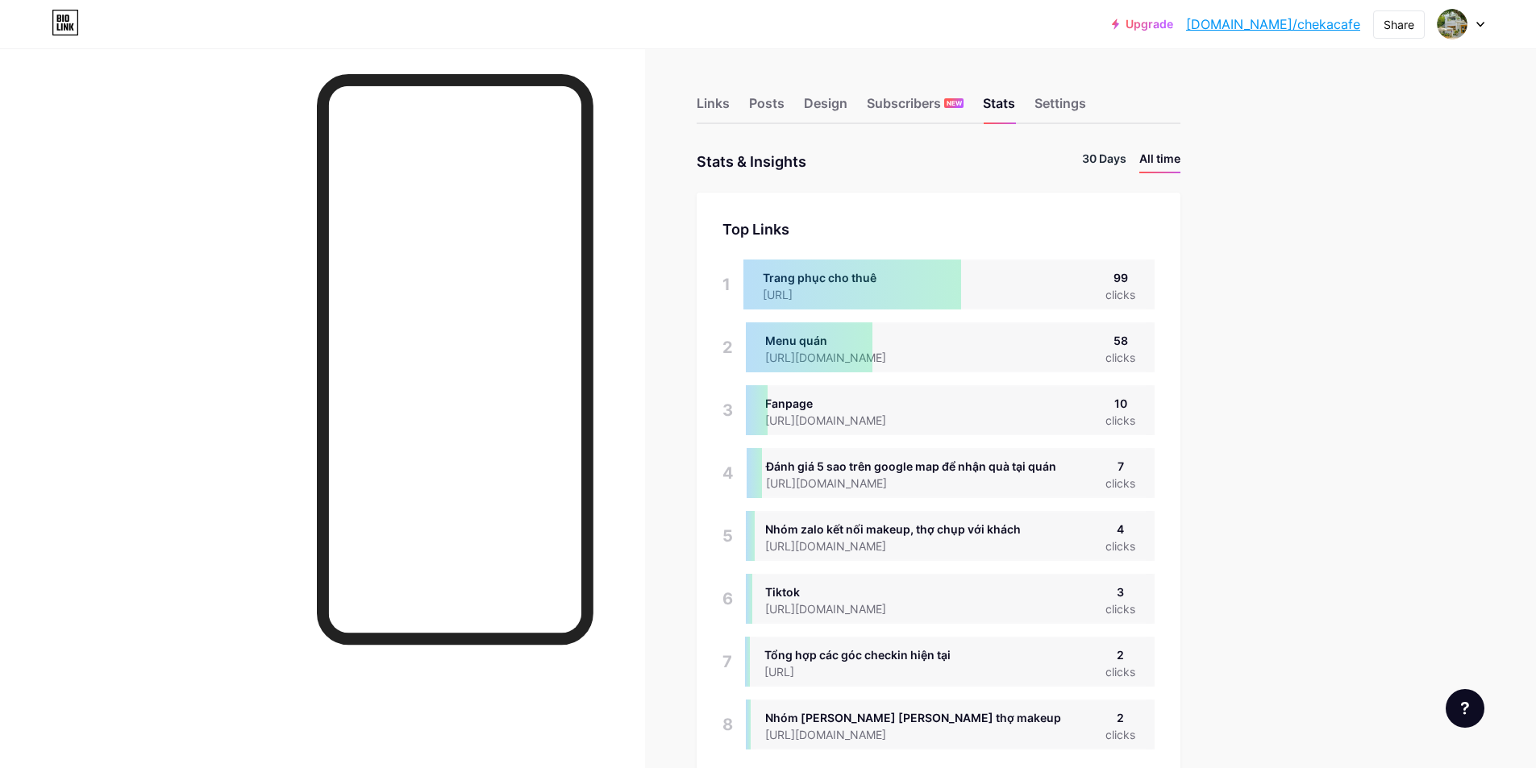
click at [1107, 168] on li "30 Days" at bounding box center [1104, 161] width 44 height 23
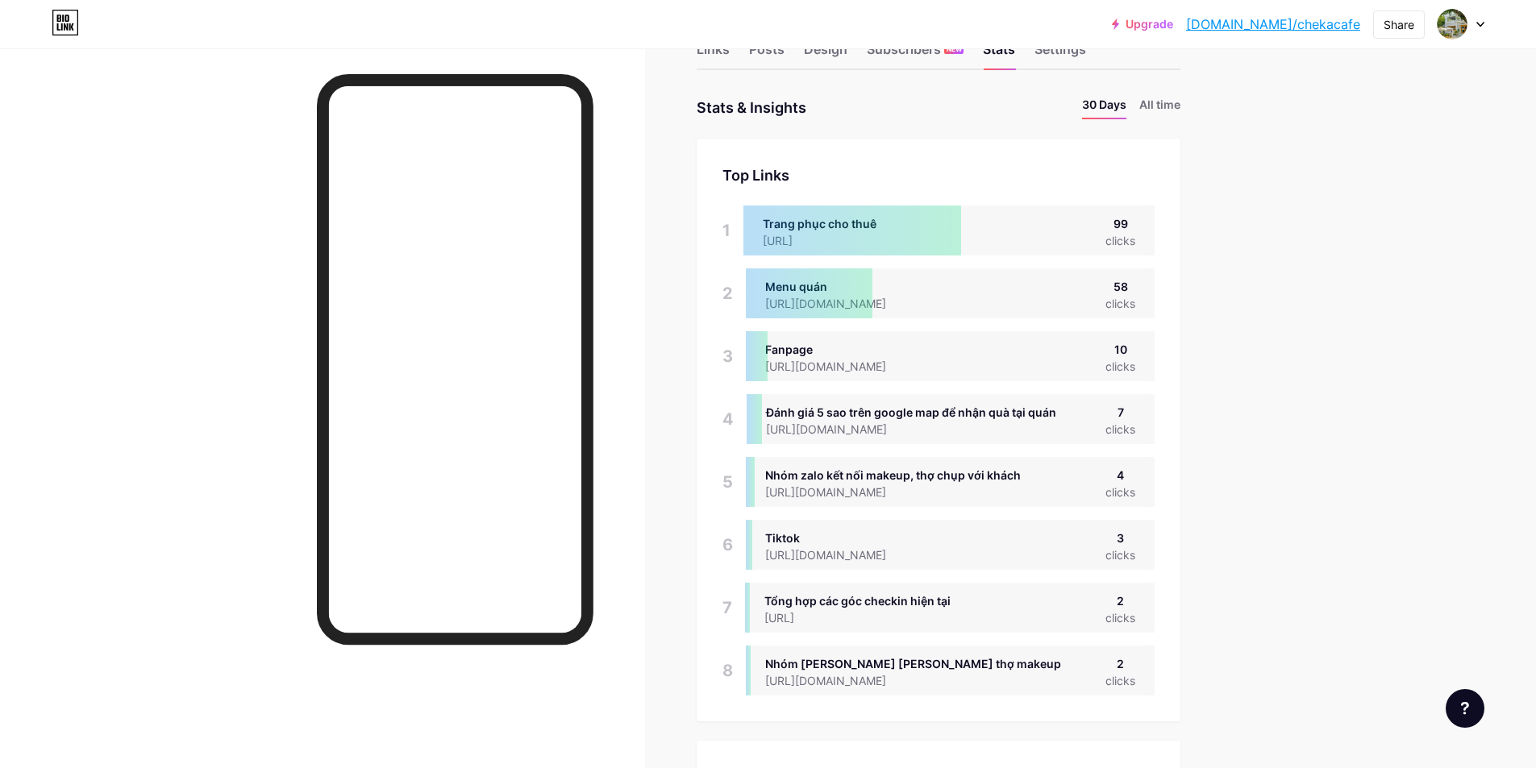
scroll to position [107, 0]
